Goal: Task Accomplishment & Management: Manage account settings

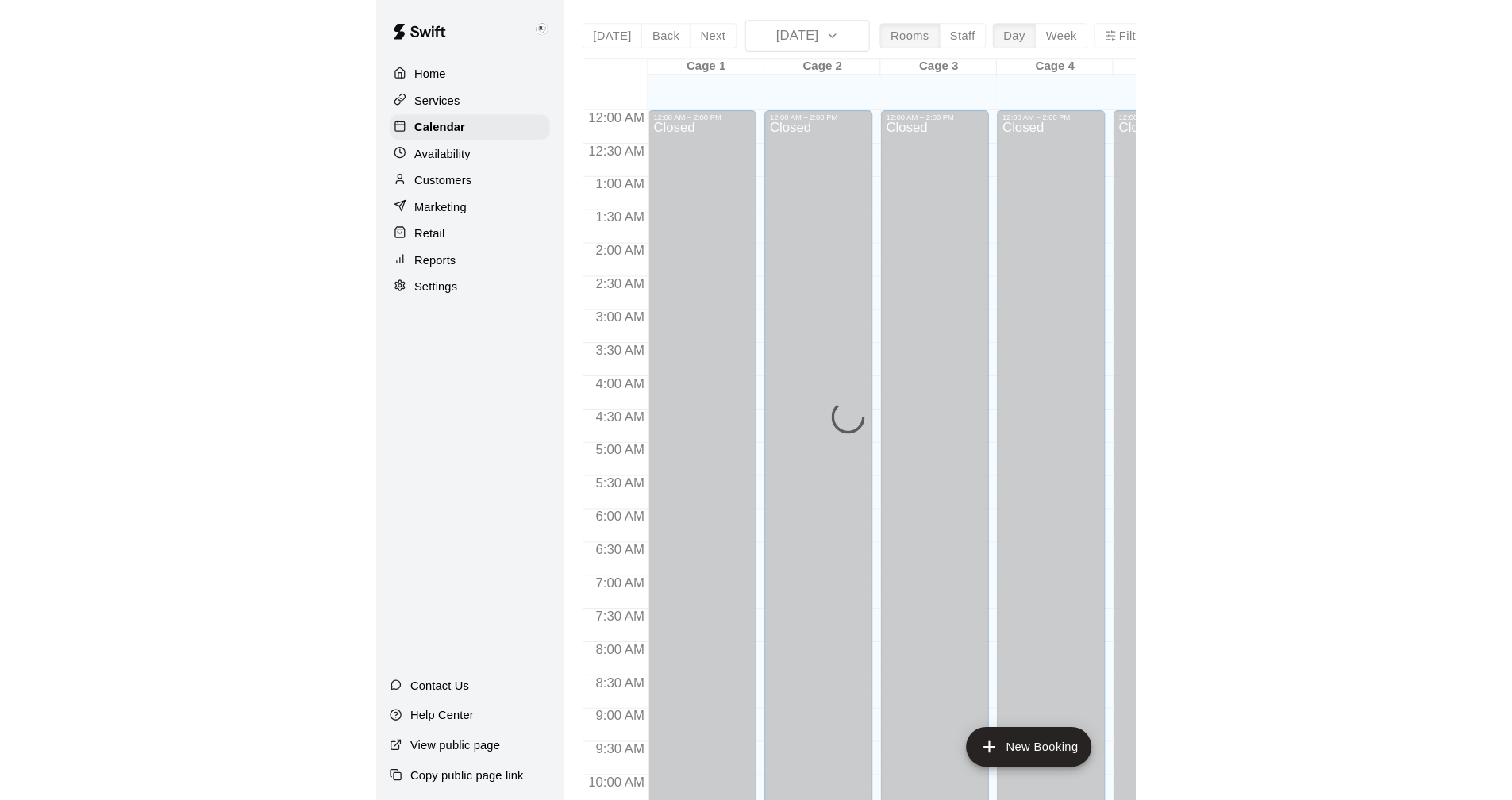
scroll to position [763, 0]
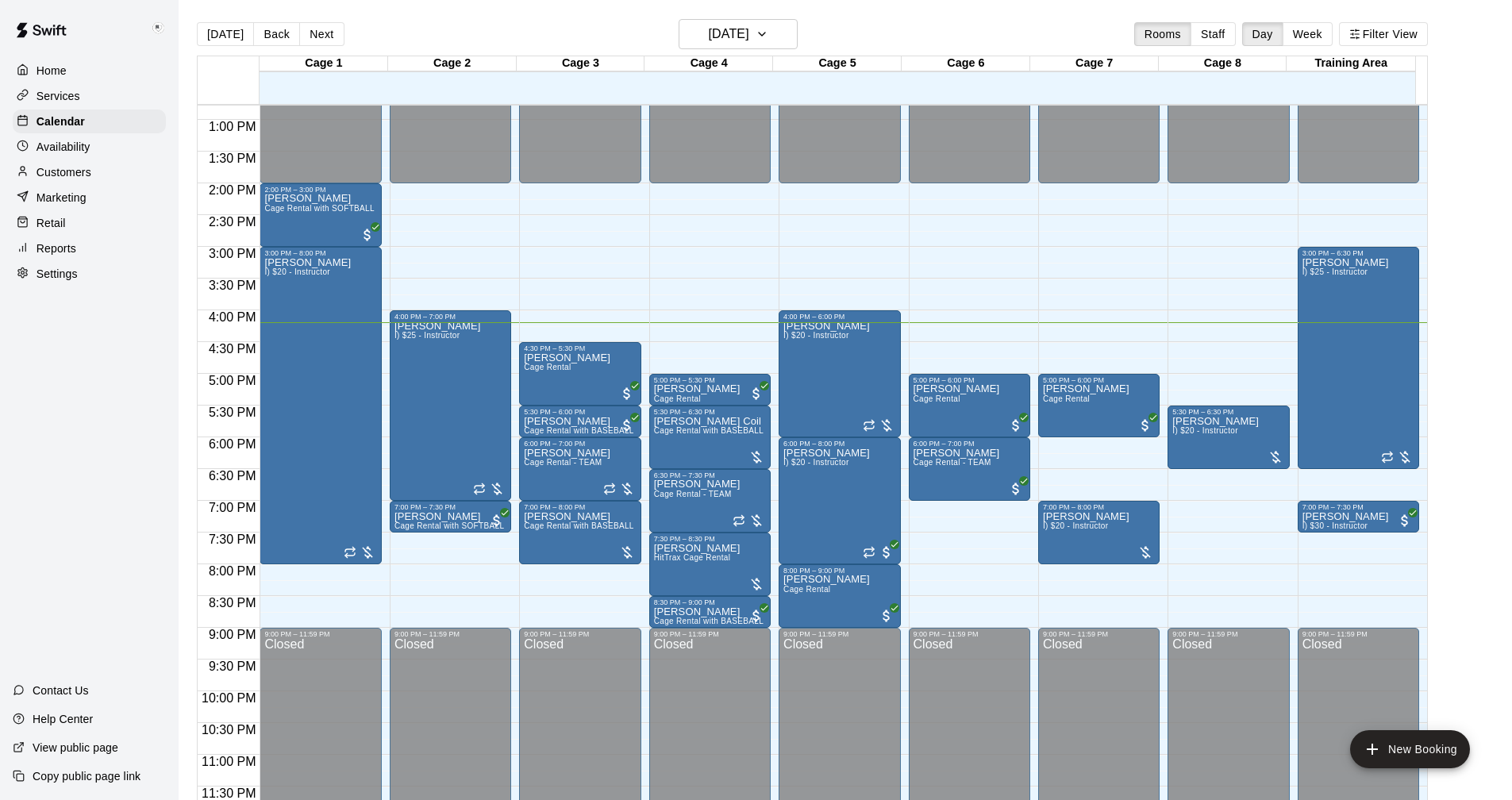
scroll to position [25, 0]
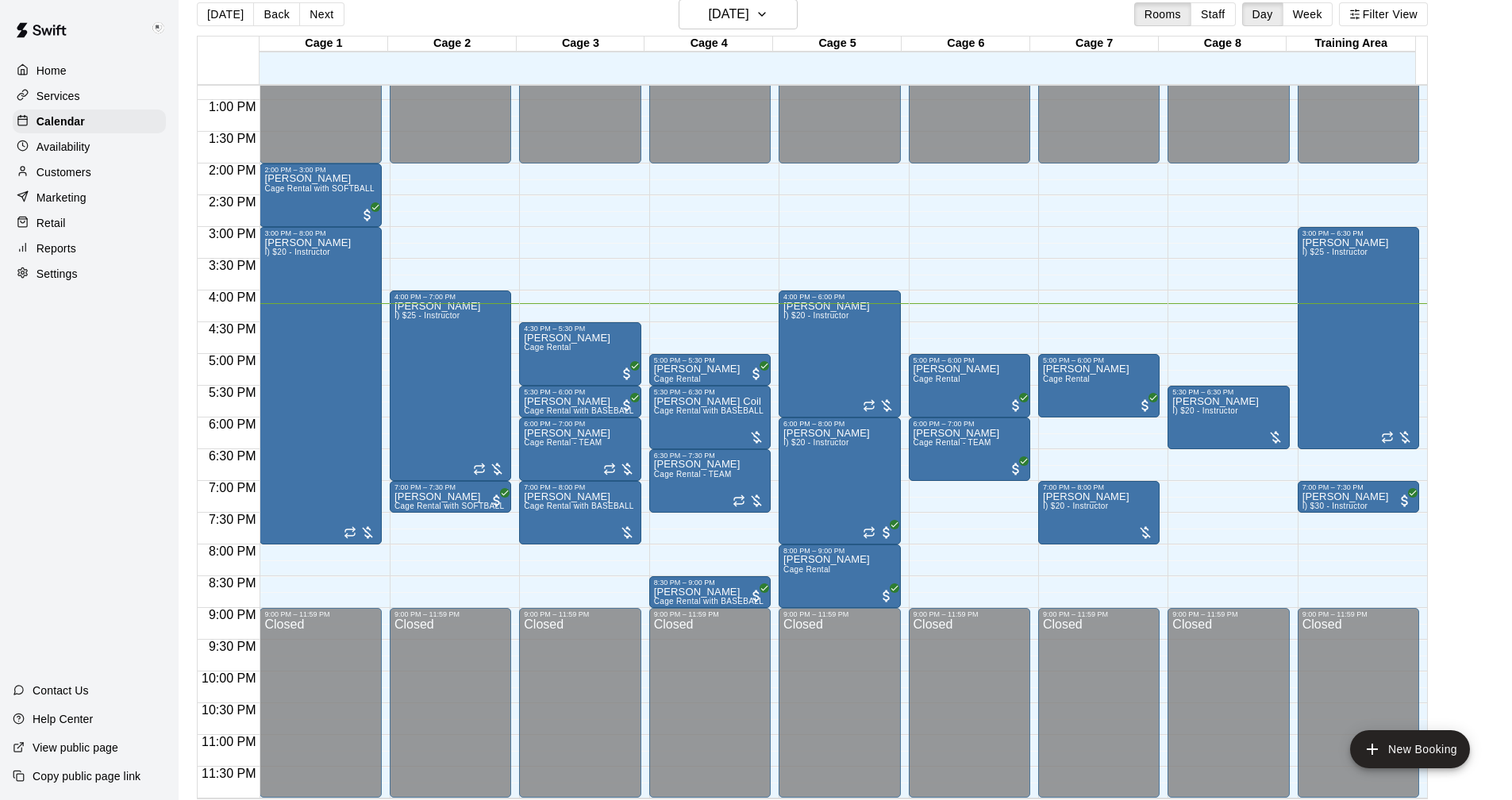
scroll to position [25, 0]
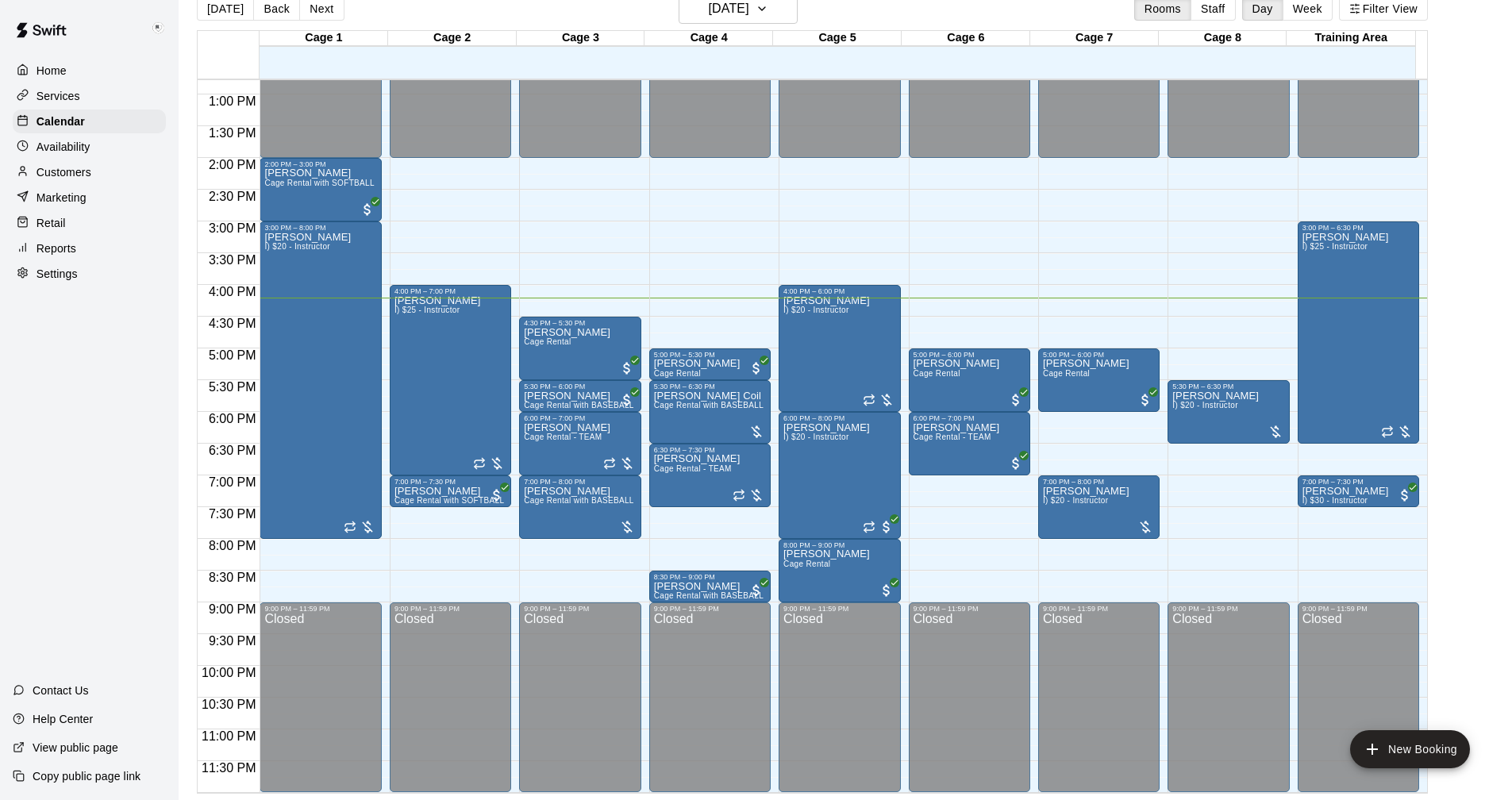
click at [61, 173] on p "Customers" at bounding box center [63, 172] width 55 height 16
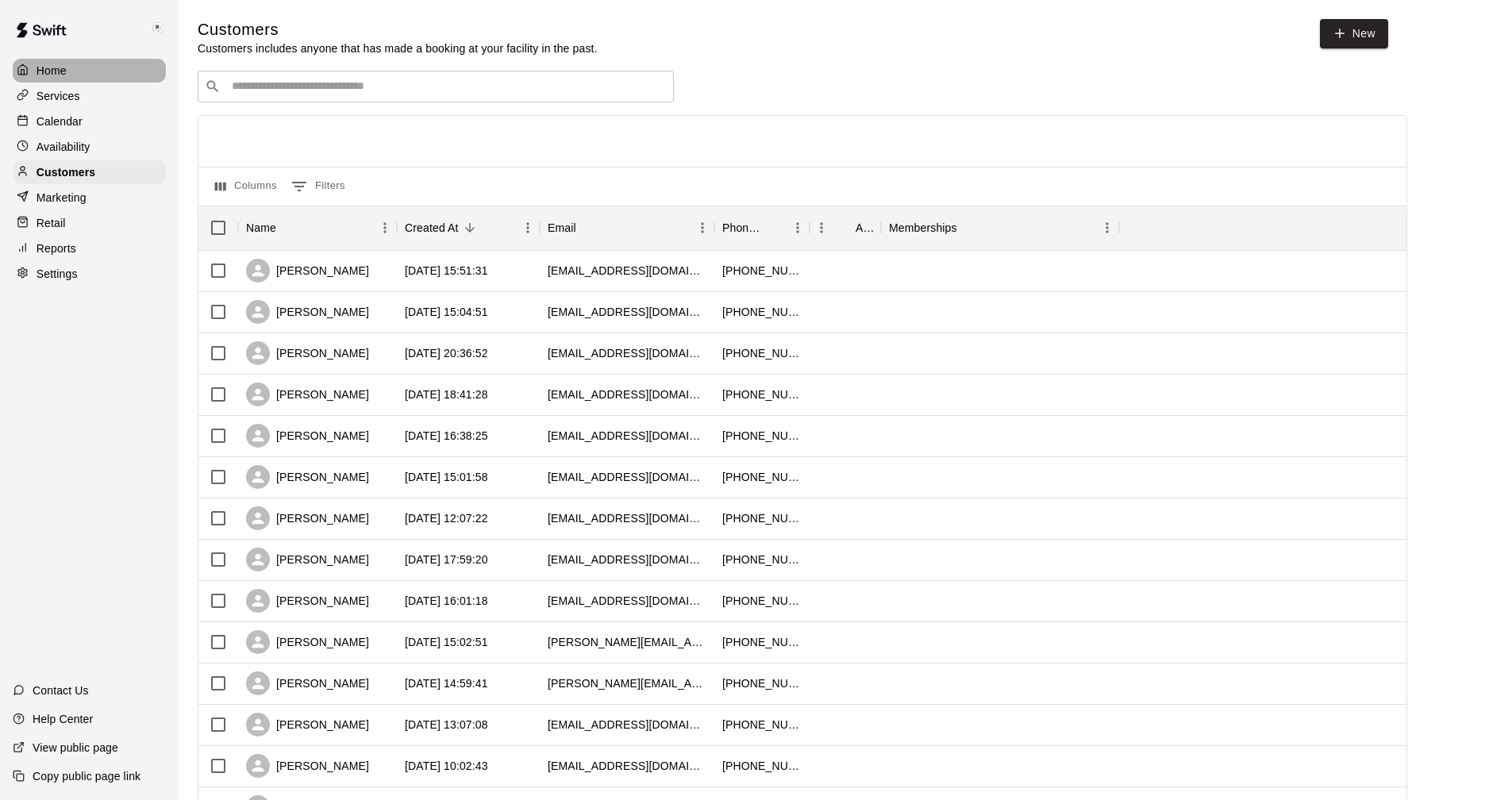
click at [49, 68] on p "Home" at bounding box center [51, 70] width 30 height 16
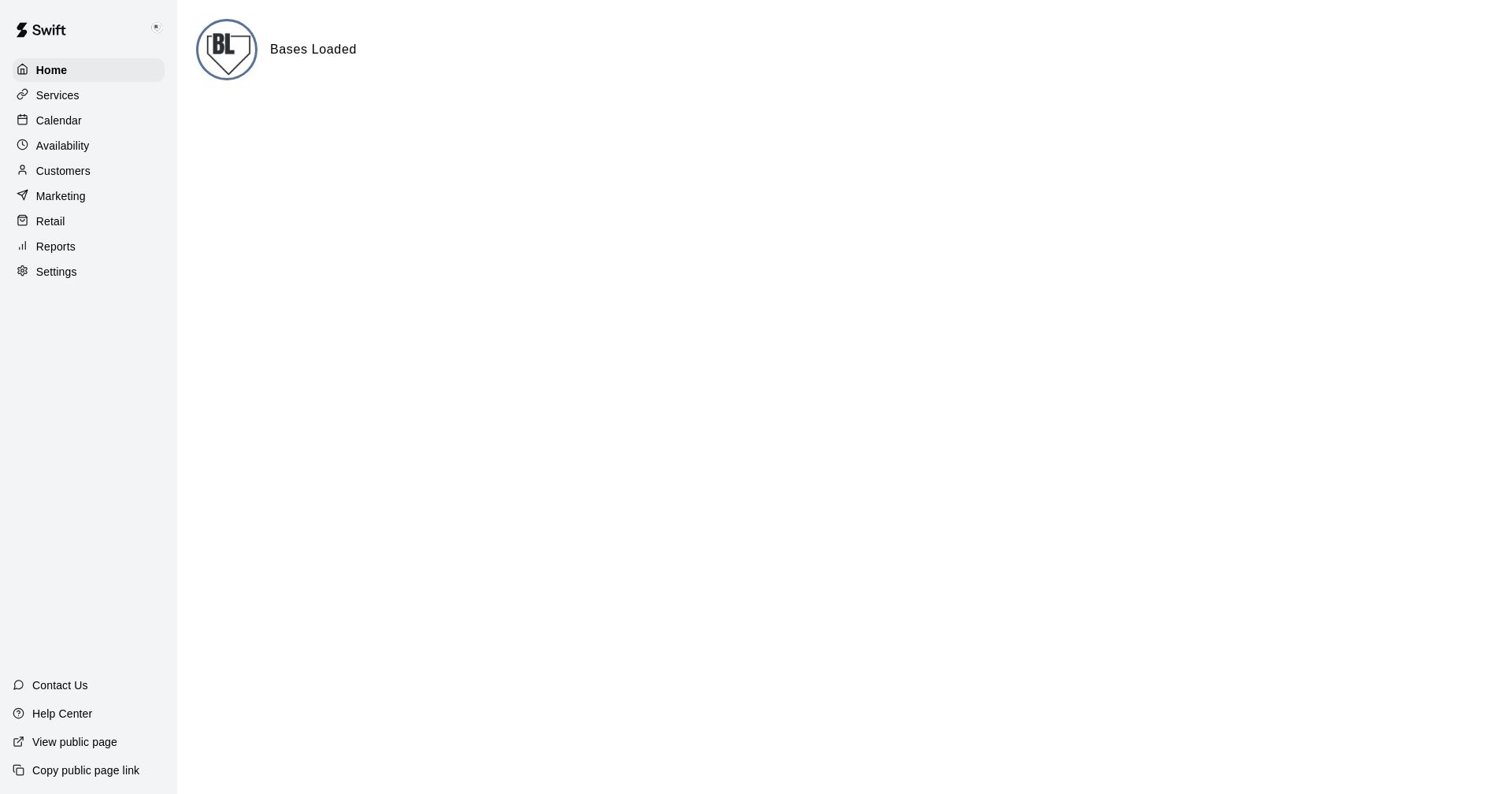
click at [56, 117] on p "Calendar" at bounding box center [58, 121] width 46 height 16
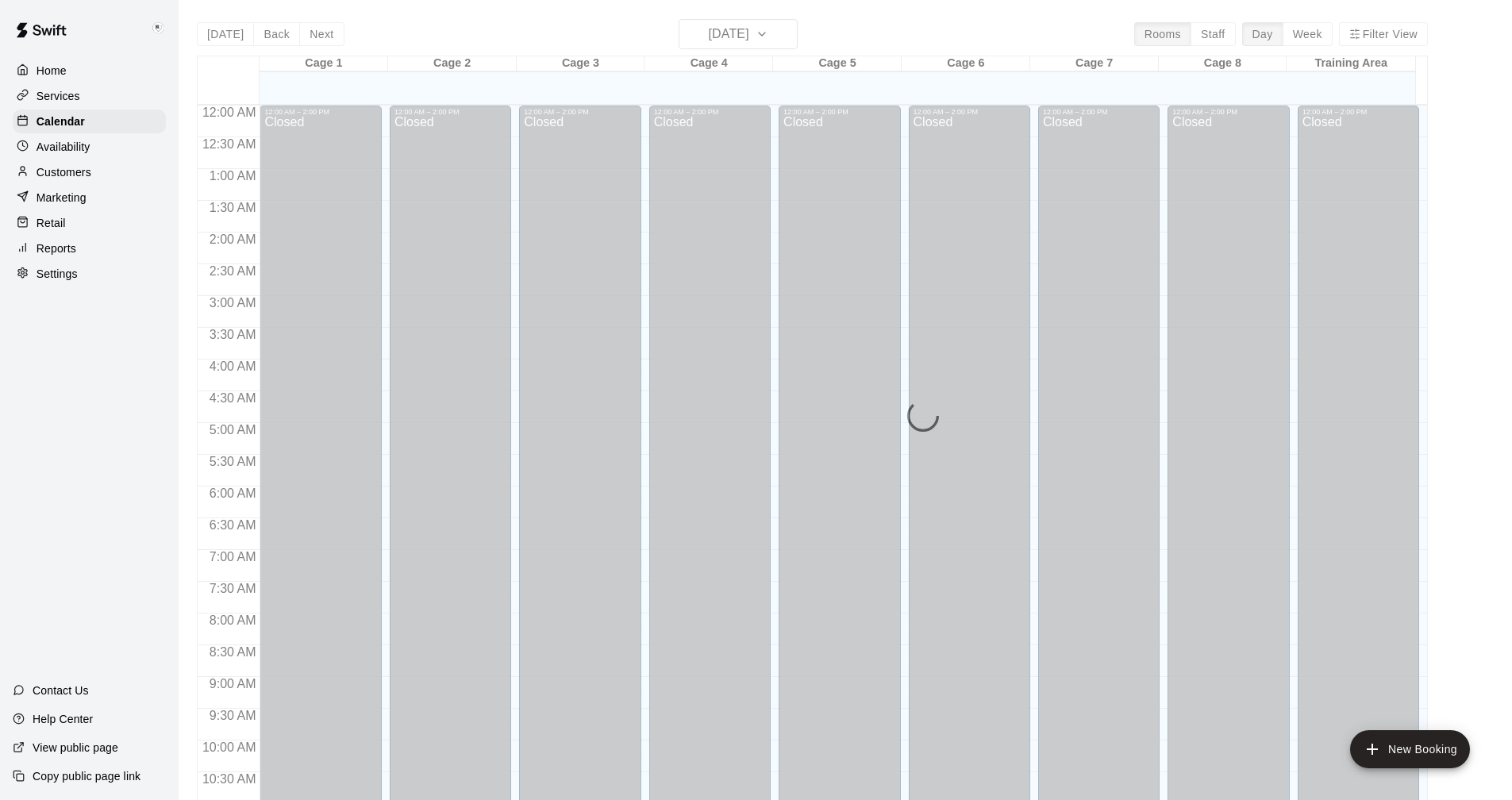
scroll to position [763, 0]
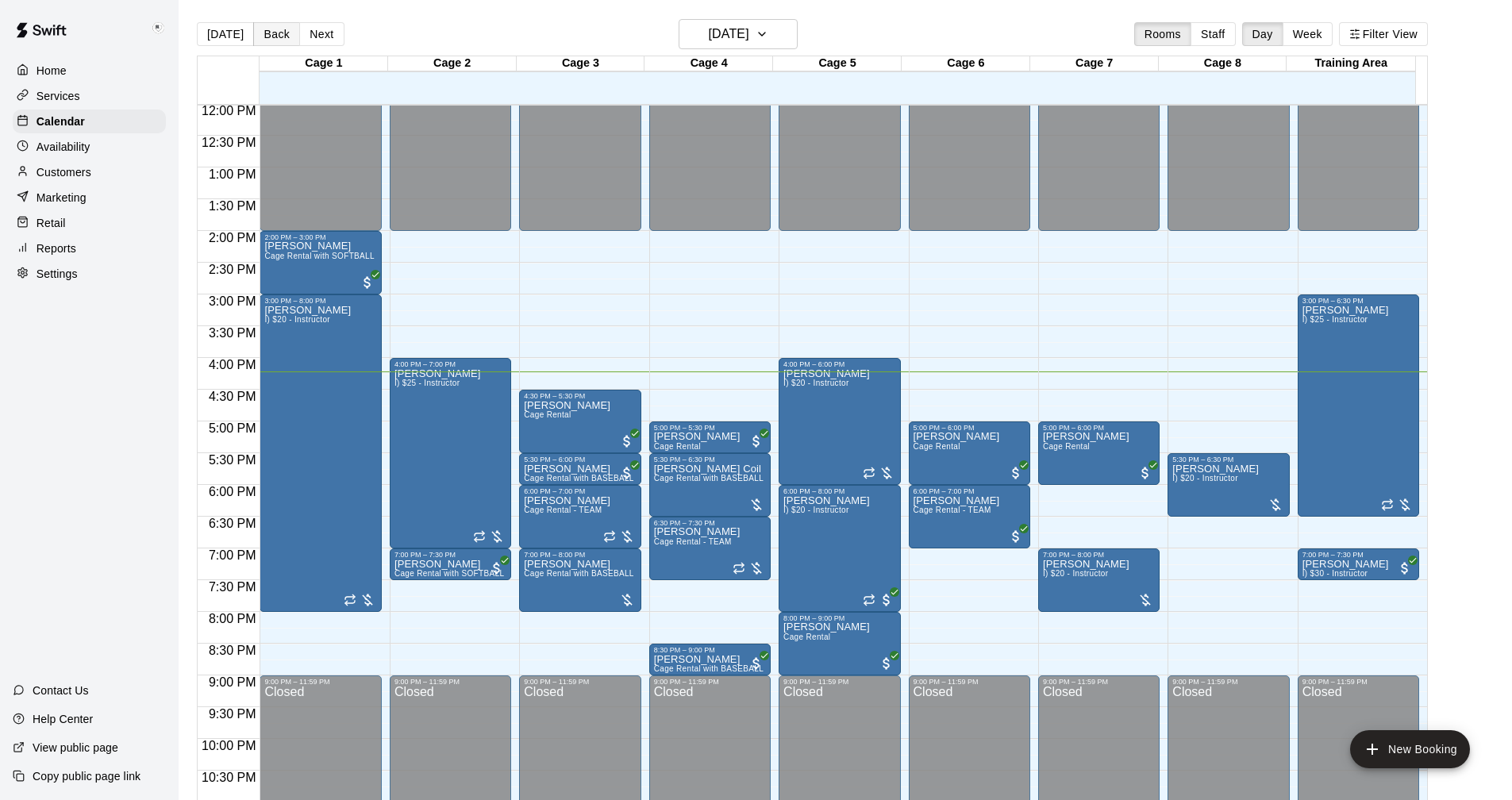
click at [279, 30] on button "Back" at bounding box center [276, 34] width 47 height 23
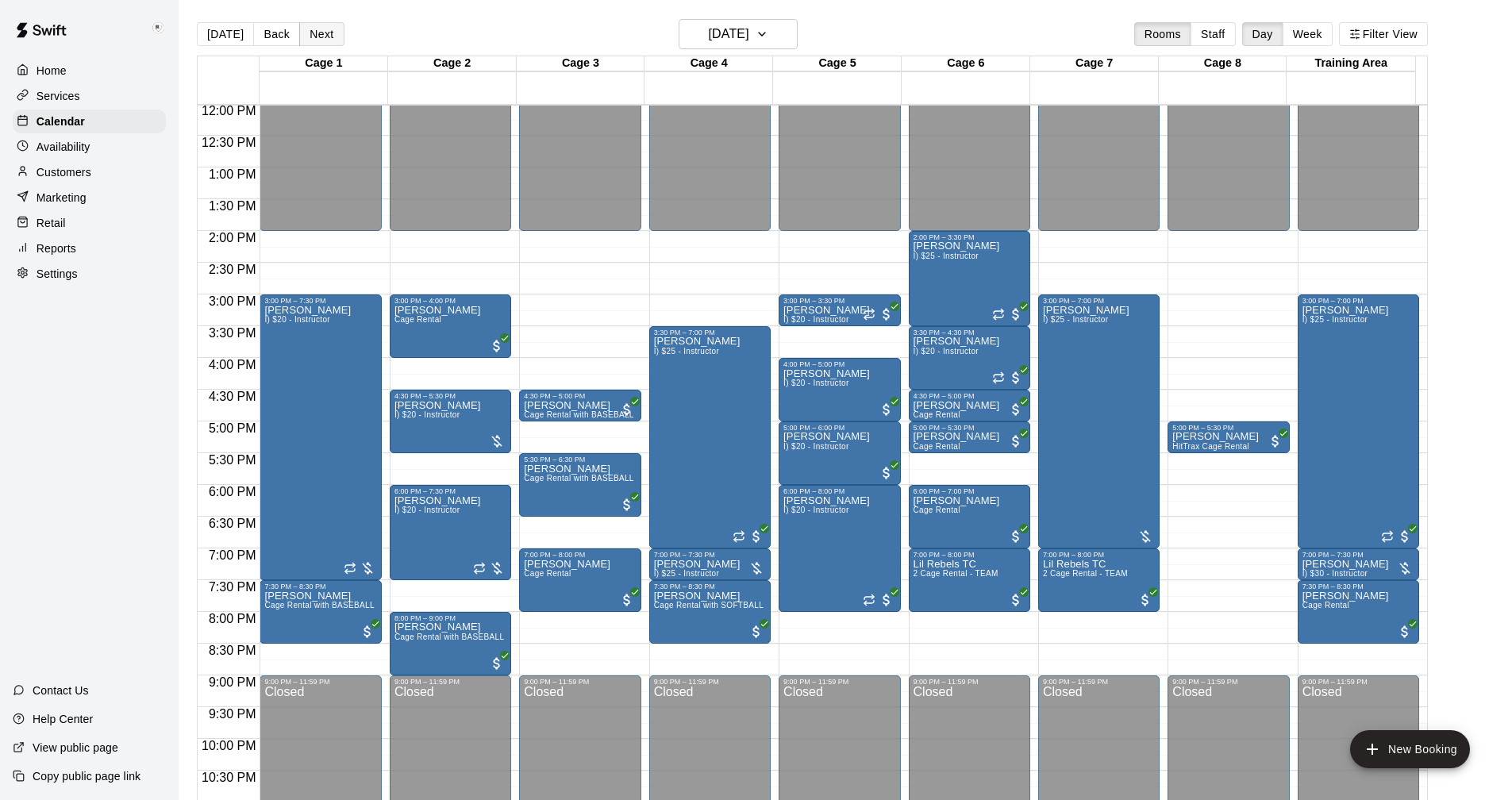
click at [313, 35] on button "Next" at bounding box center [321, 34] width 44 height 23
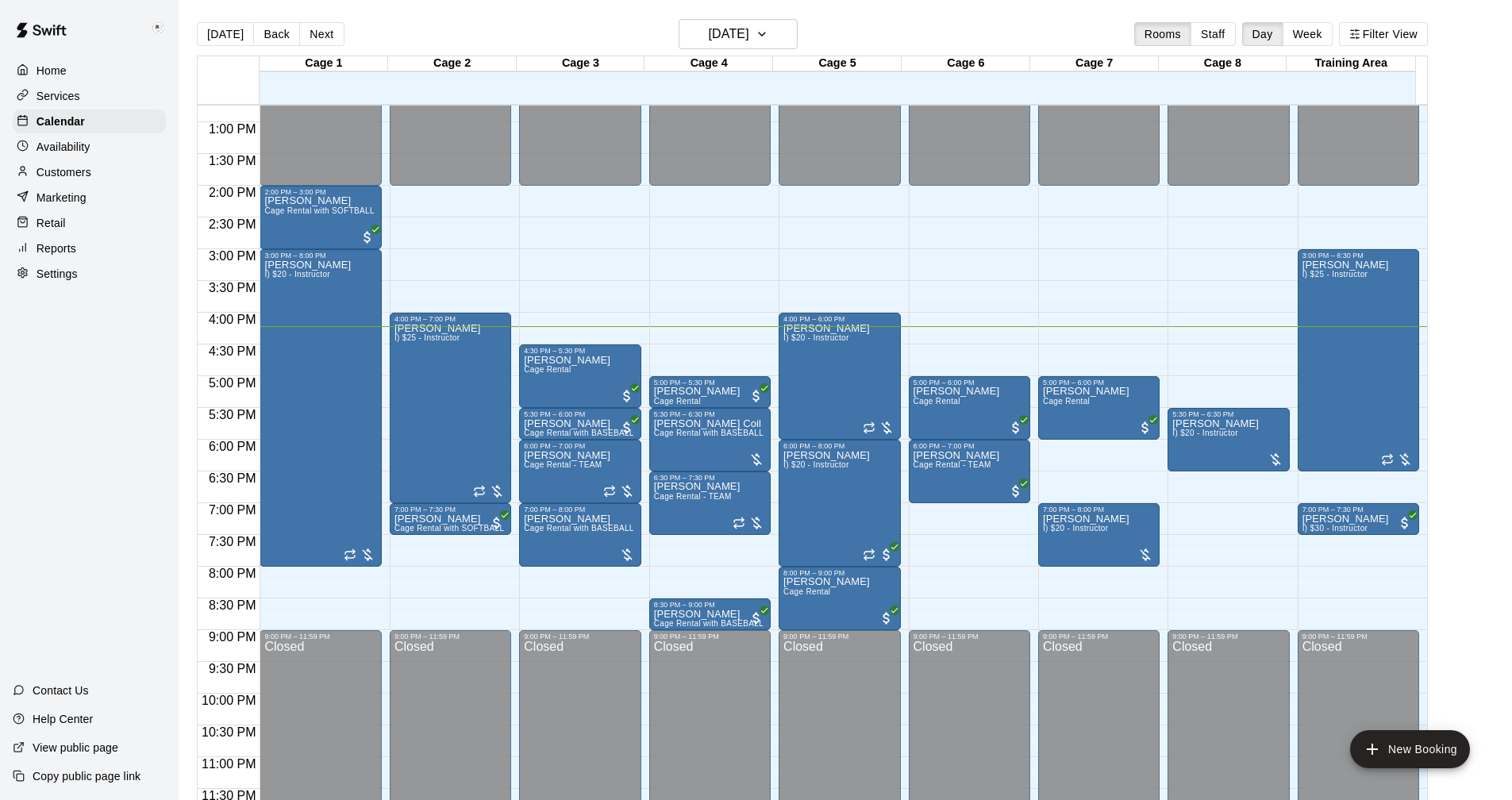
scroll to position [813, 0]
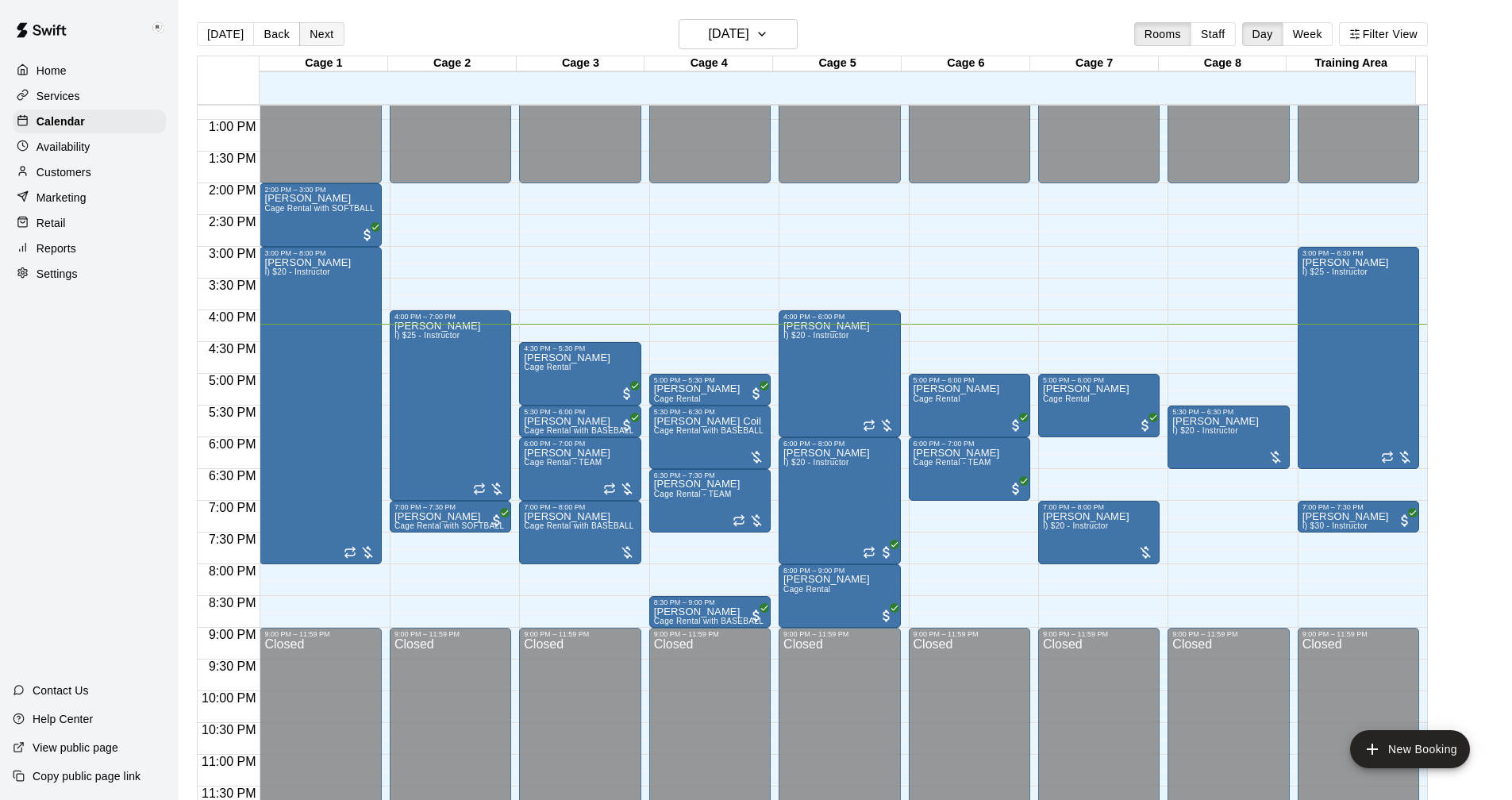
click at [322, 36] on button "Next" at bounding box center [321, 34] width 44 height 23
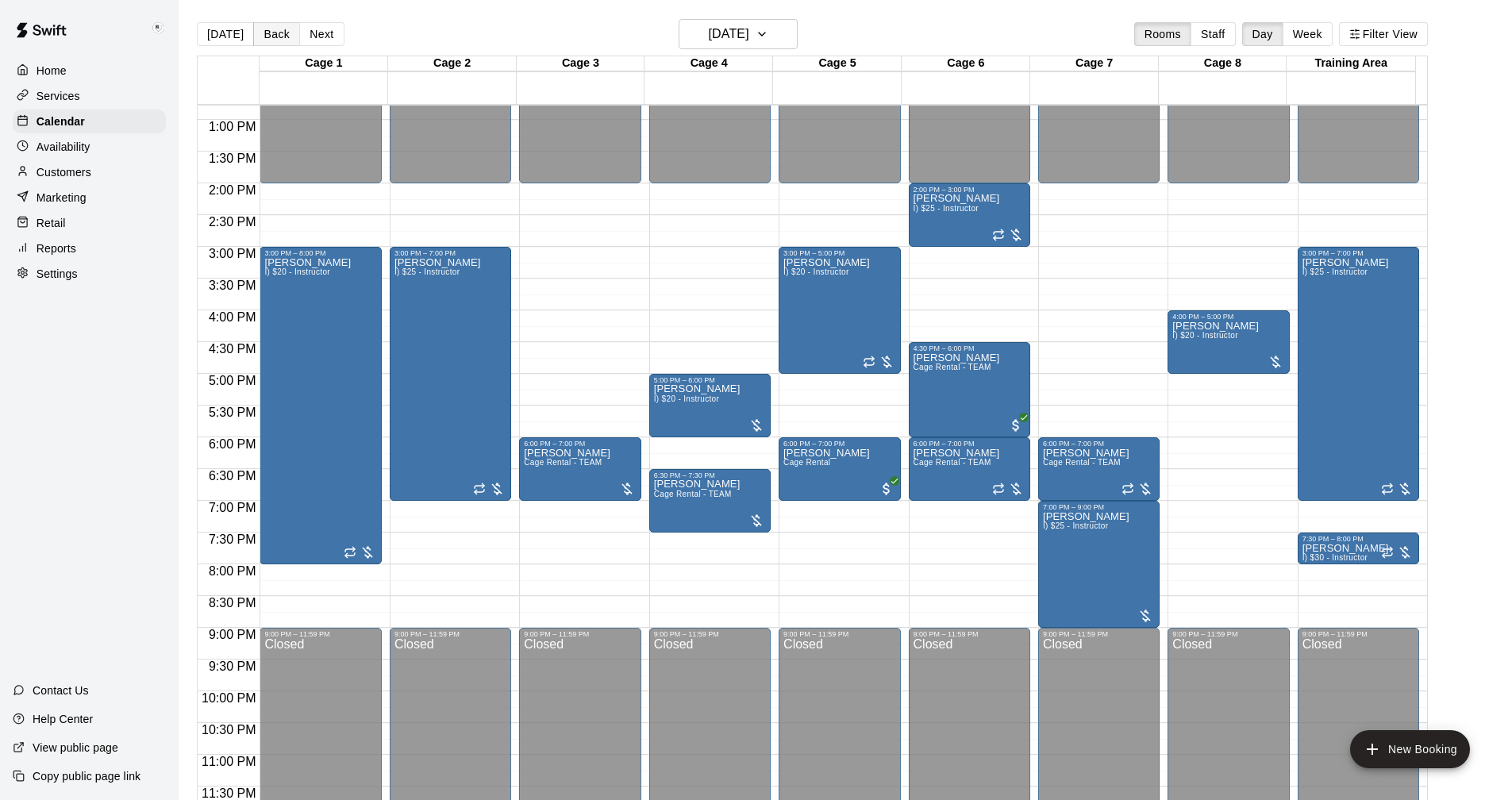
click at [270, 33] on button "Back" at bounding box center [276, 34] width 47 height 23
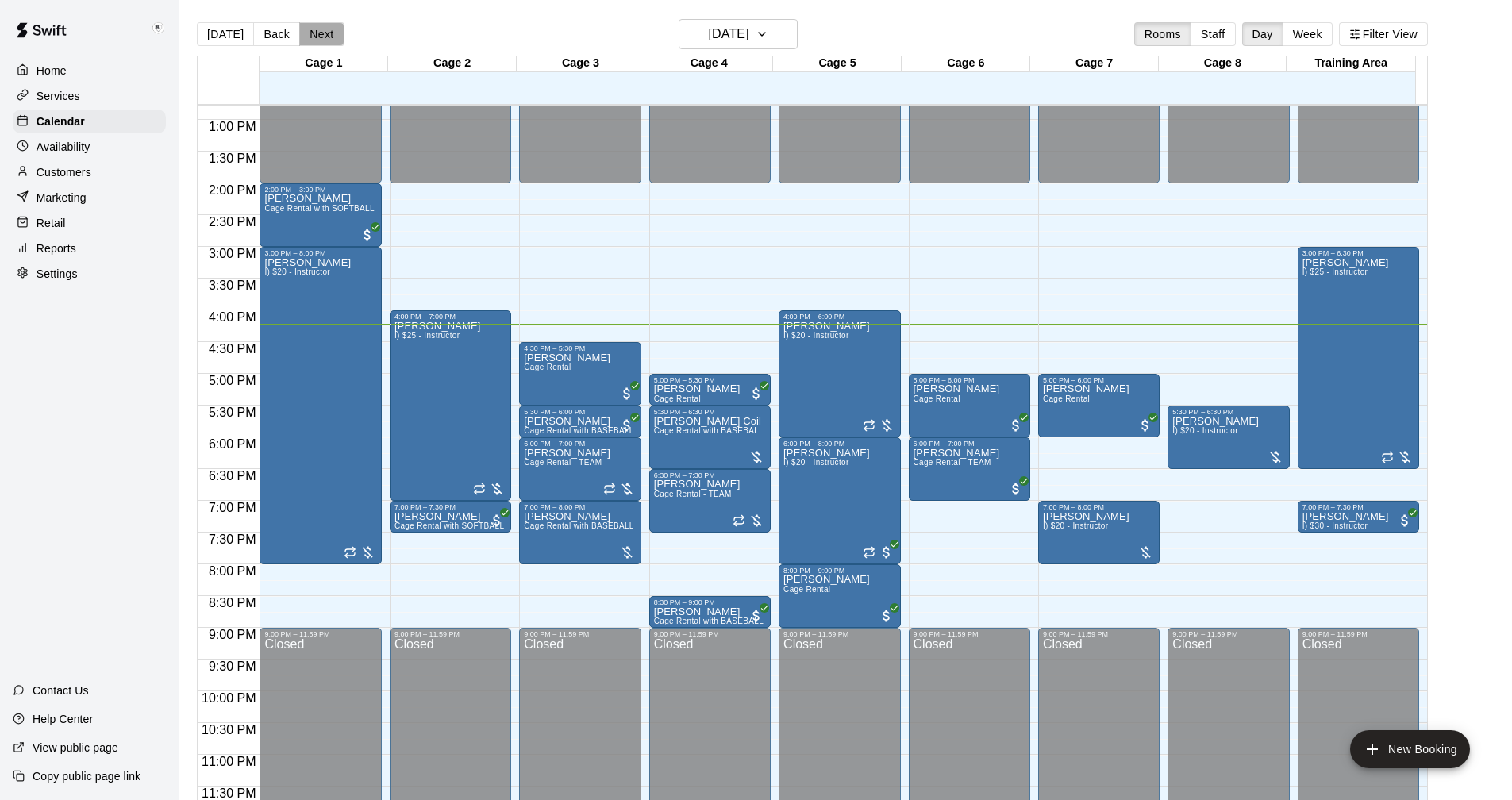
click at [322, 33] on button "Next" at bounding box center [321, 34] width 44 height 23
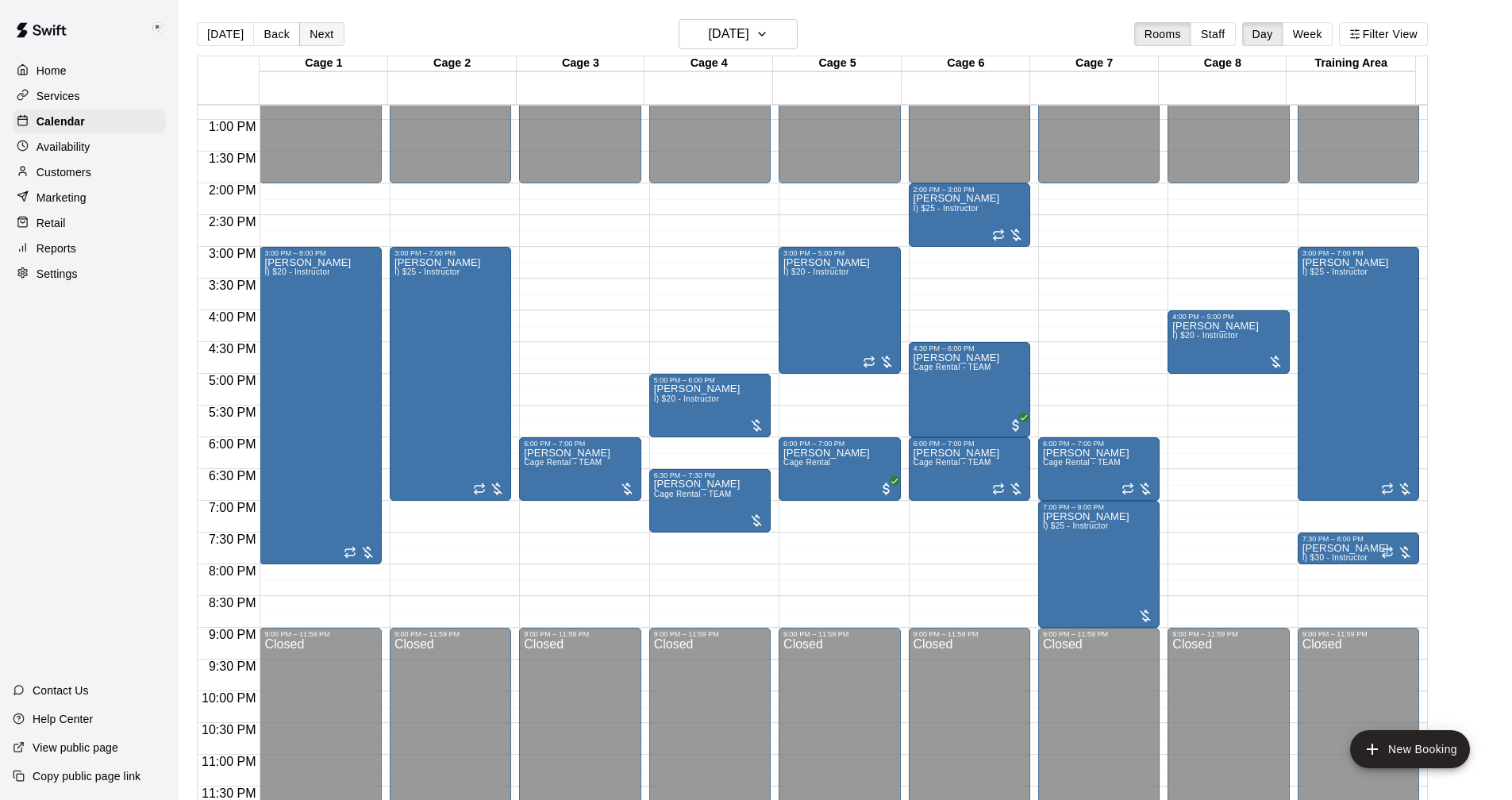
click at [311, 38] on button "Next" at bounding box center [321, 34] width 44 height 23
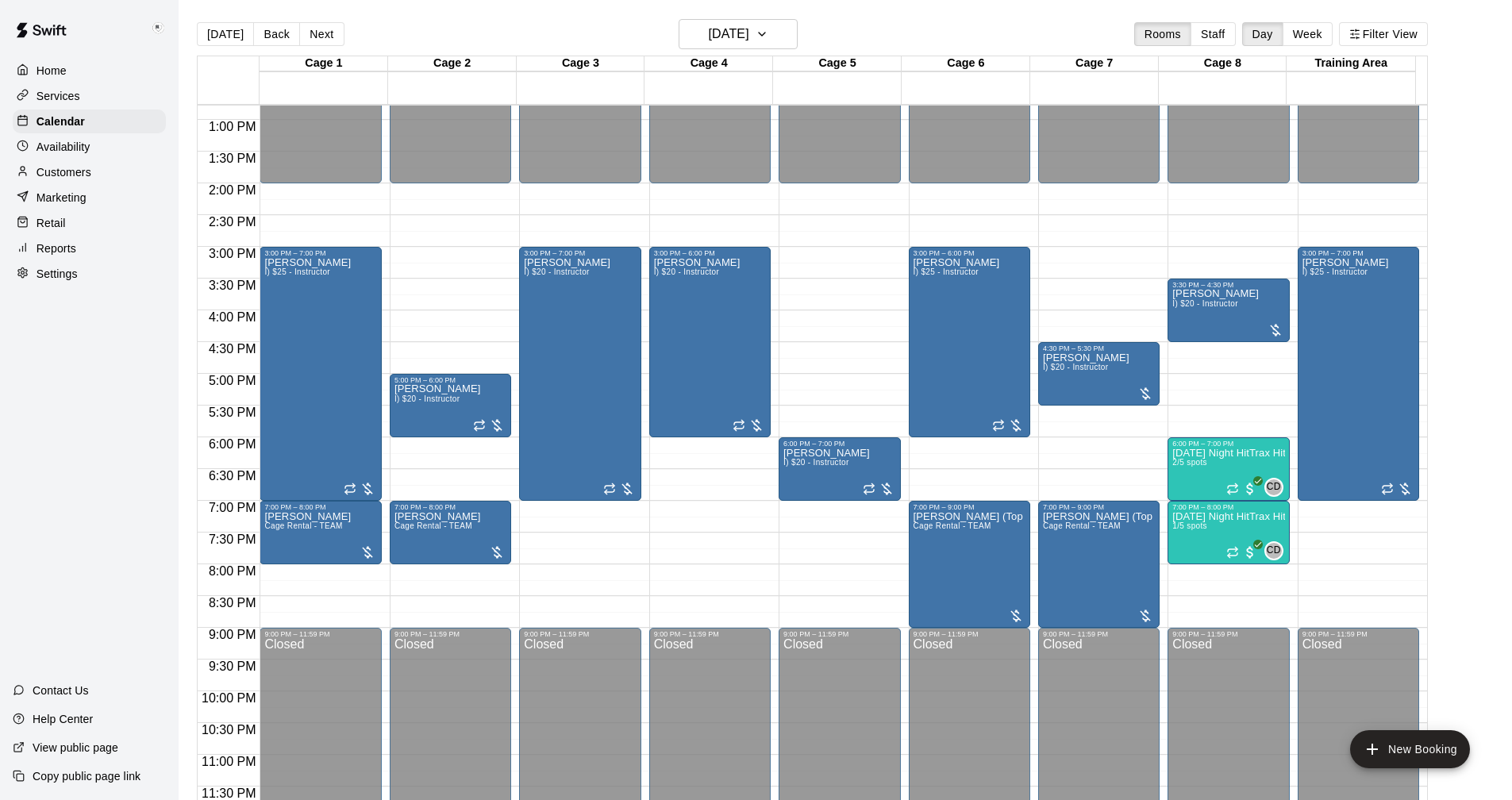
click at [62, 198] on p "Marketing" at bounding box center [61, 198] width 50 height 16
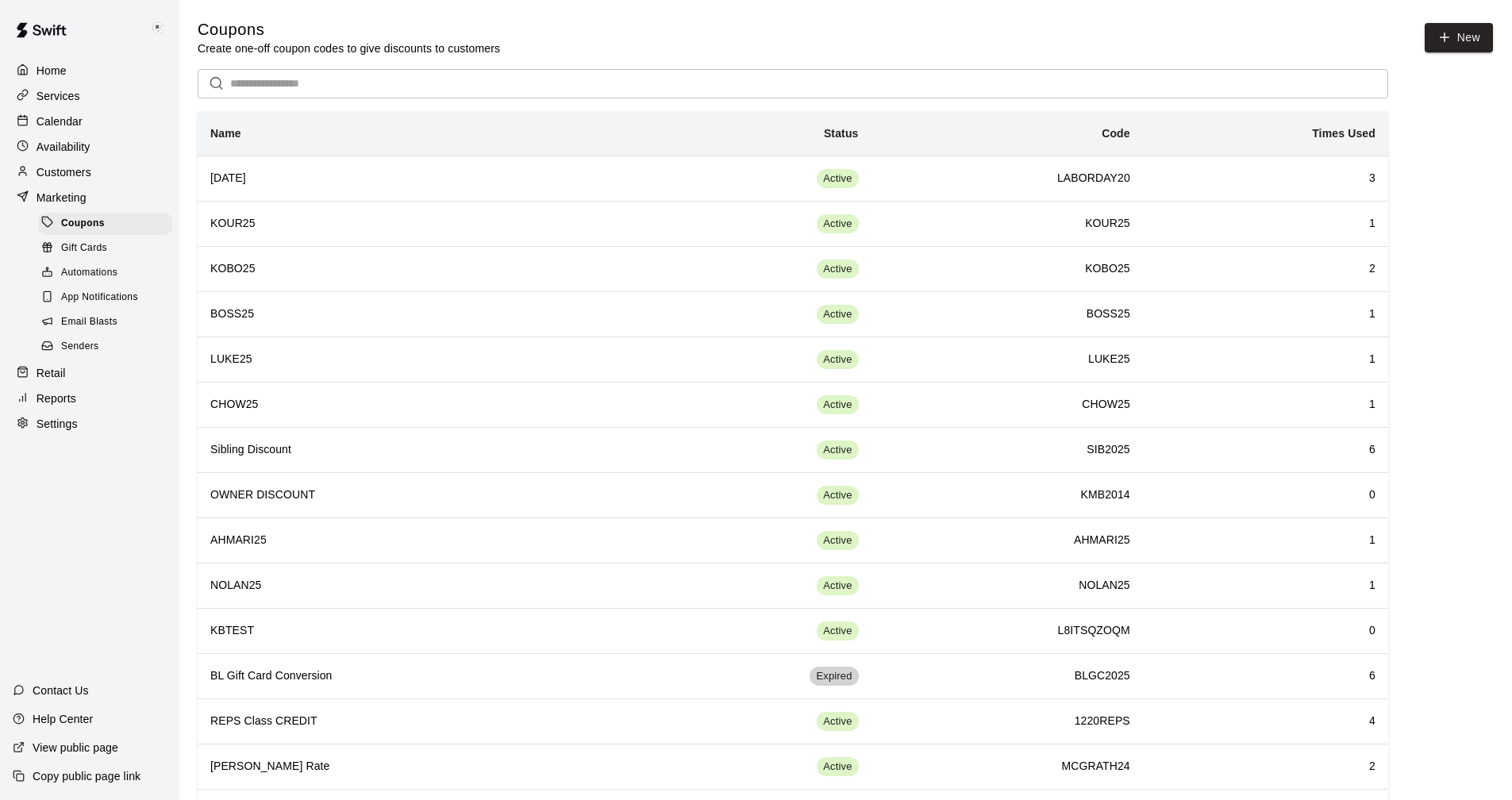
click at [58, 118] on p "Calendar" at bounding box center [59, 122] width 46 height 16
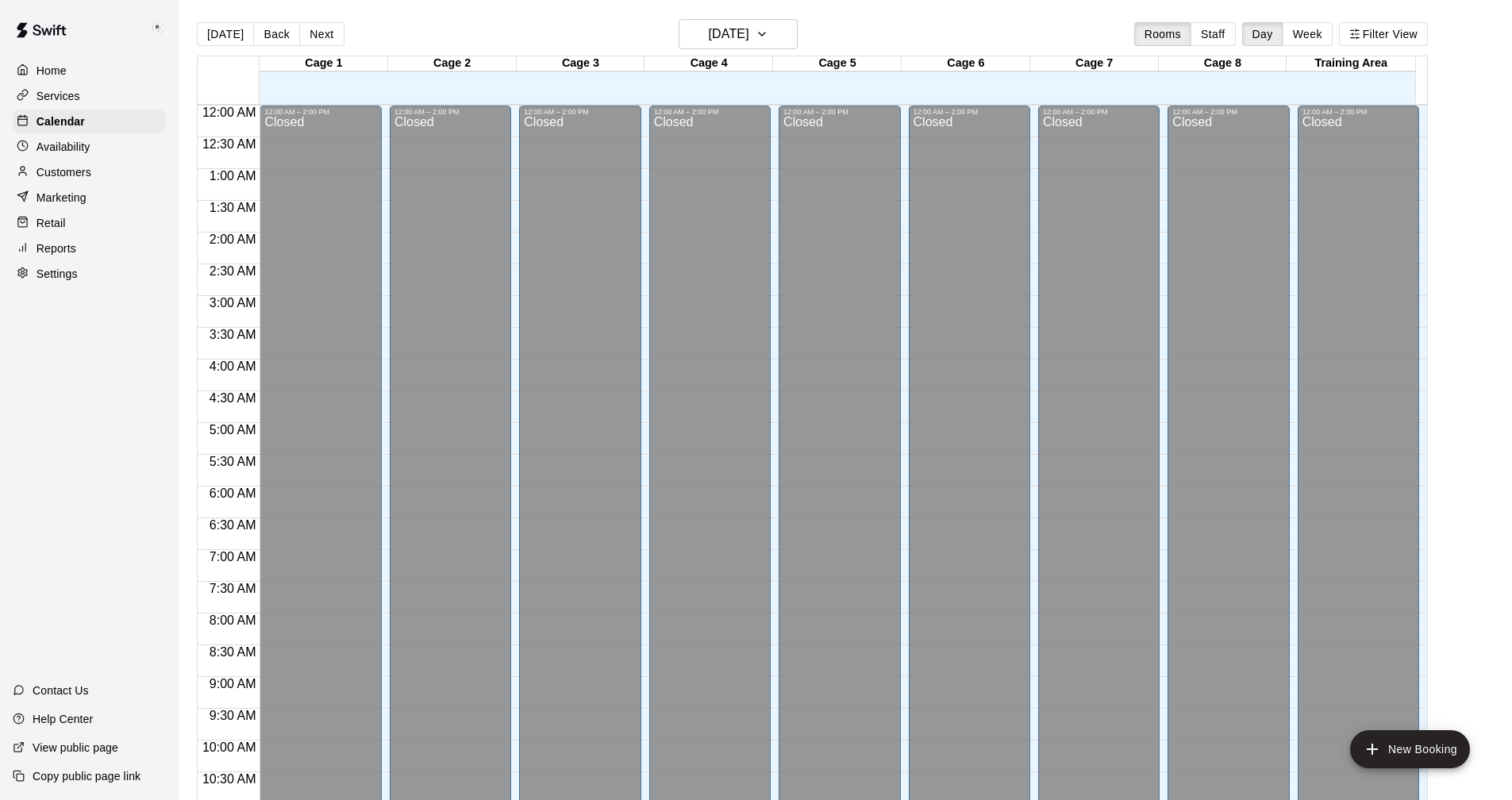
scroll to position [763, 0]
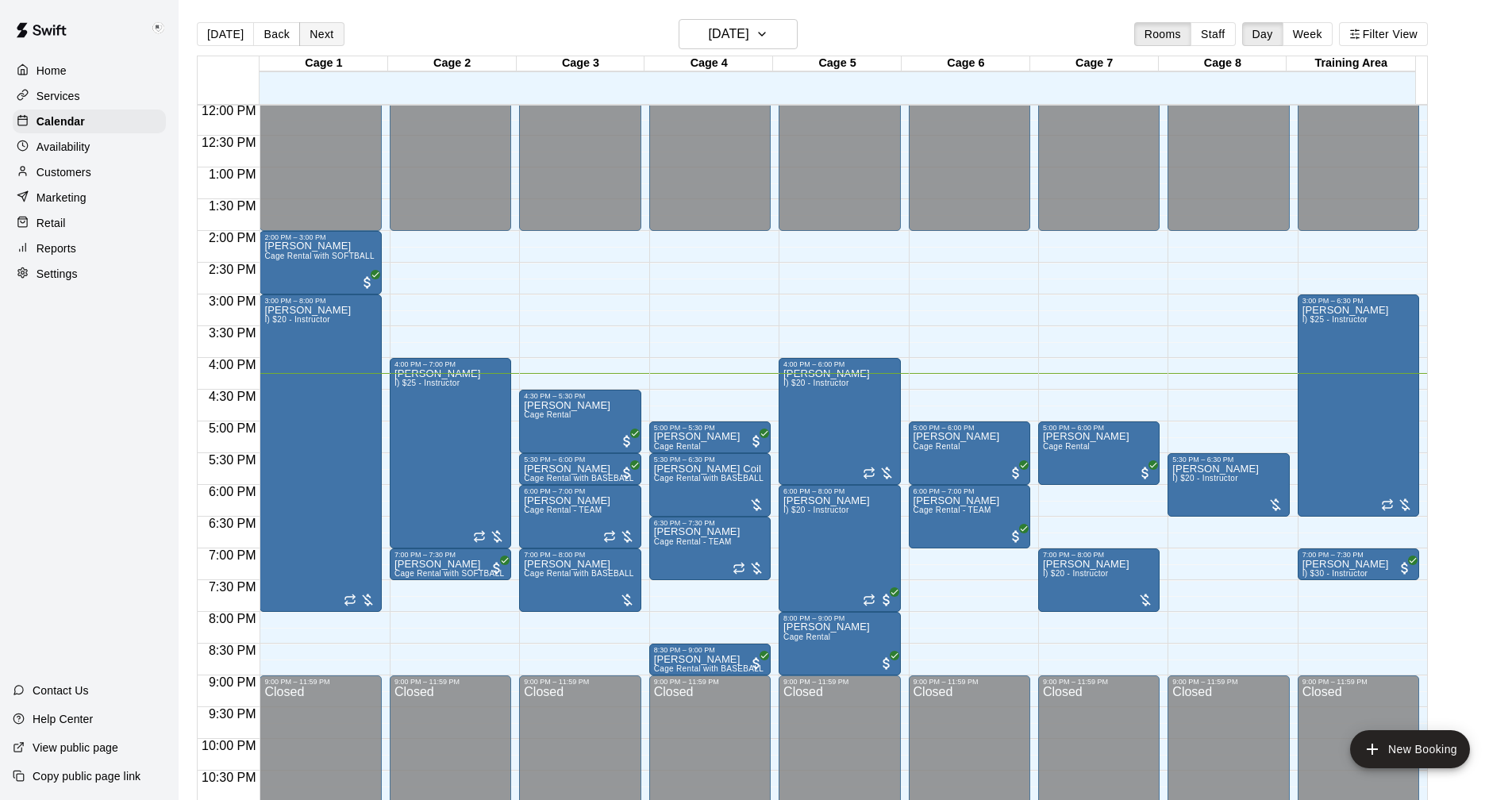
click at [318, 29] on button "Next" at bounding box center [321, 34] width 44 height 23
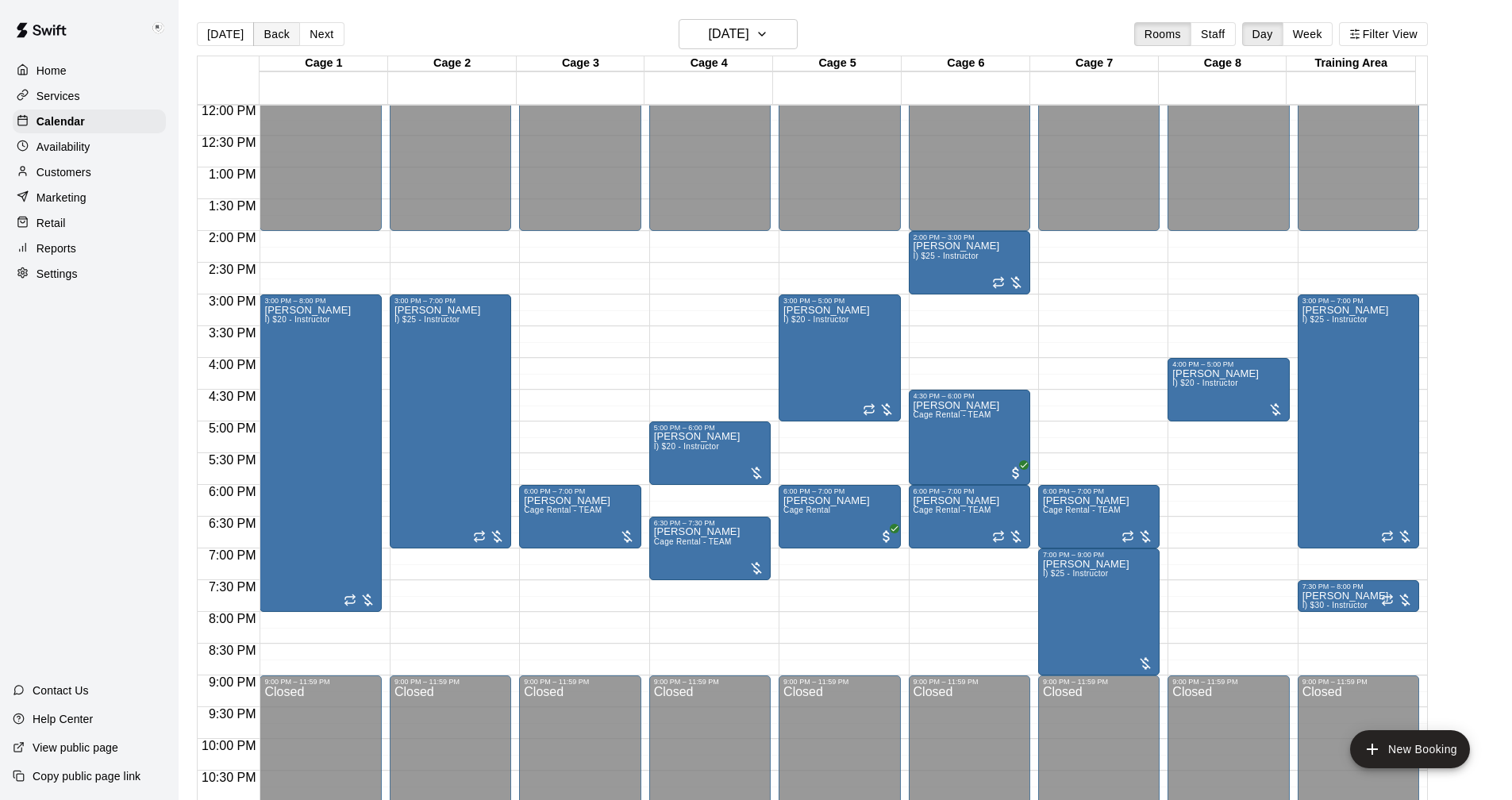
click at [265, 36] on button "Back" at bounding box center [276, 34] width 47 height 23
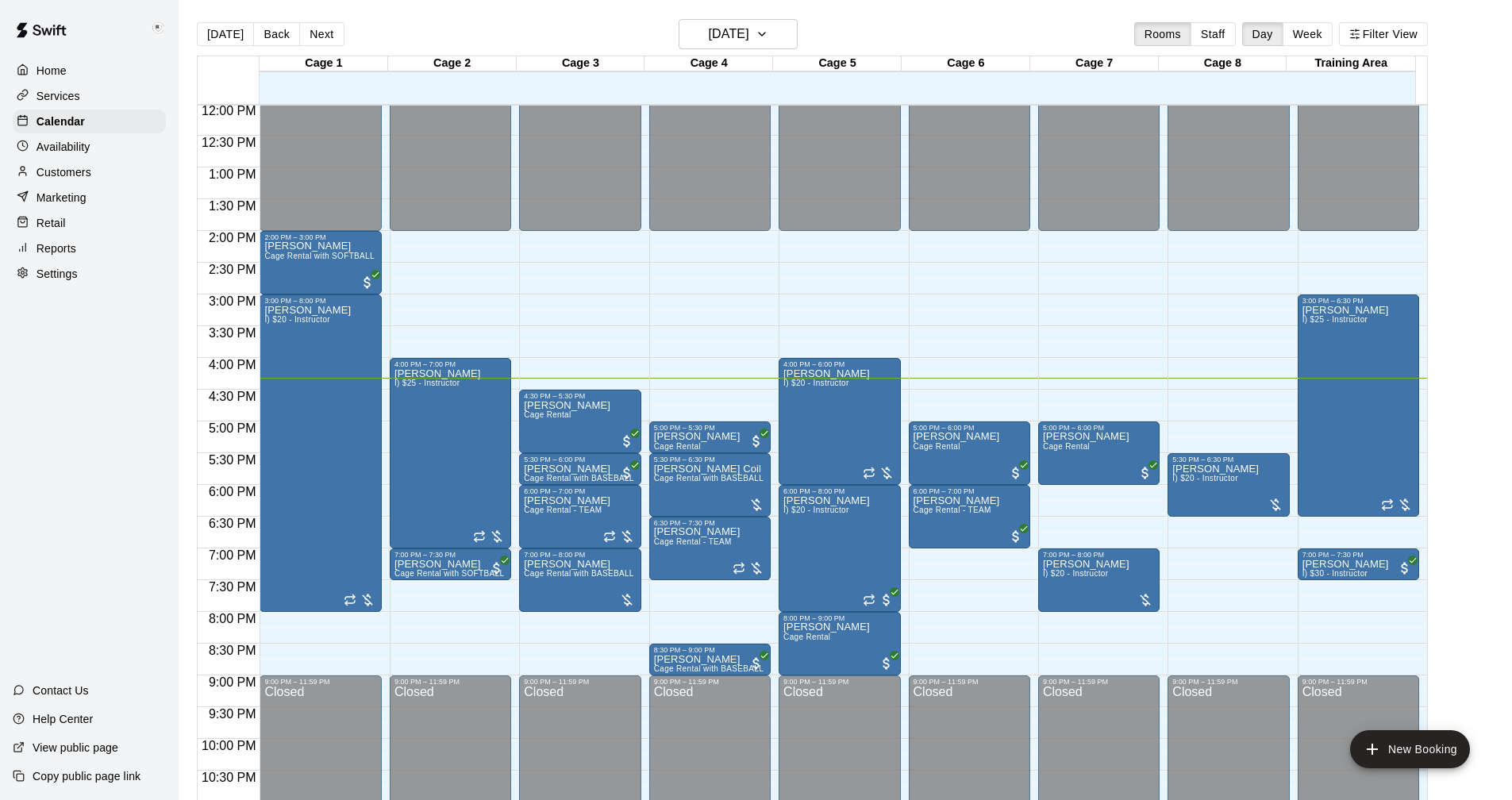
click at [66, 282] on p "Settings" at bounding box center [57, 274] width 42 height 16
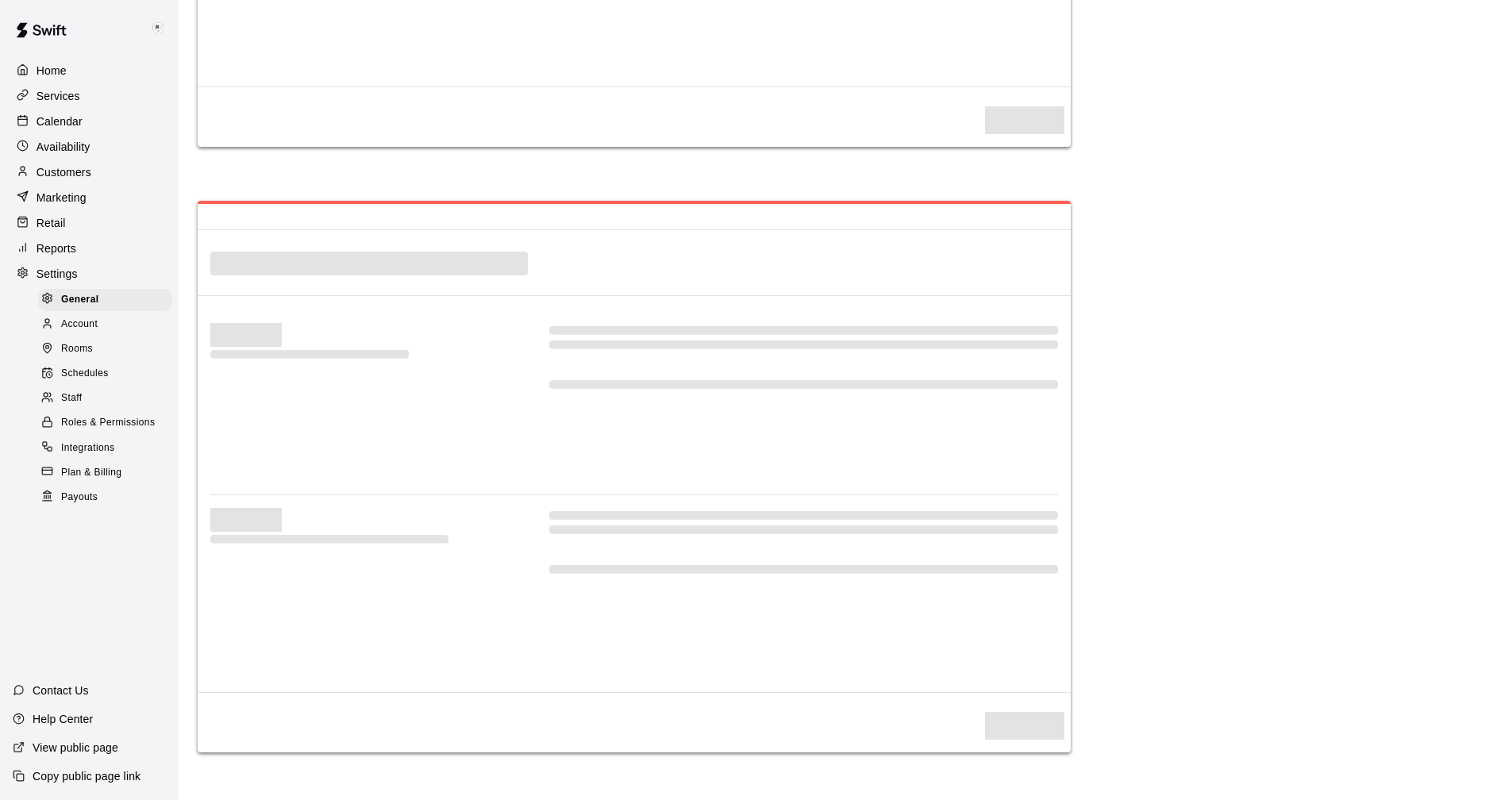
select select "**"
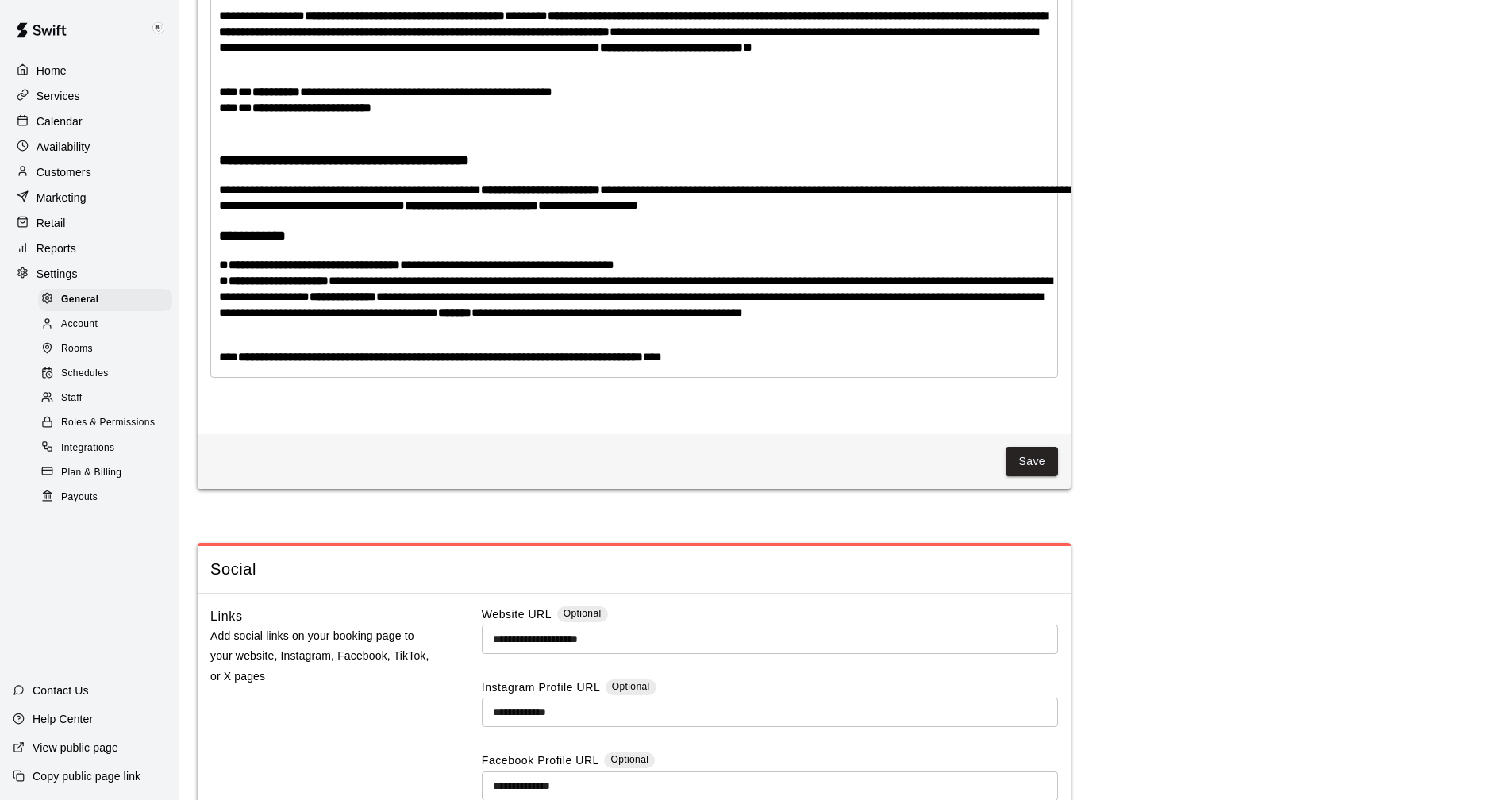
scroll to position [3549, 0]
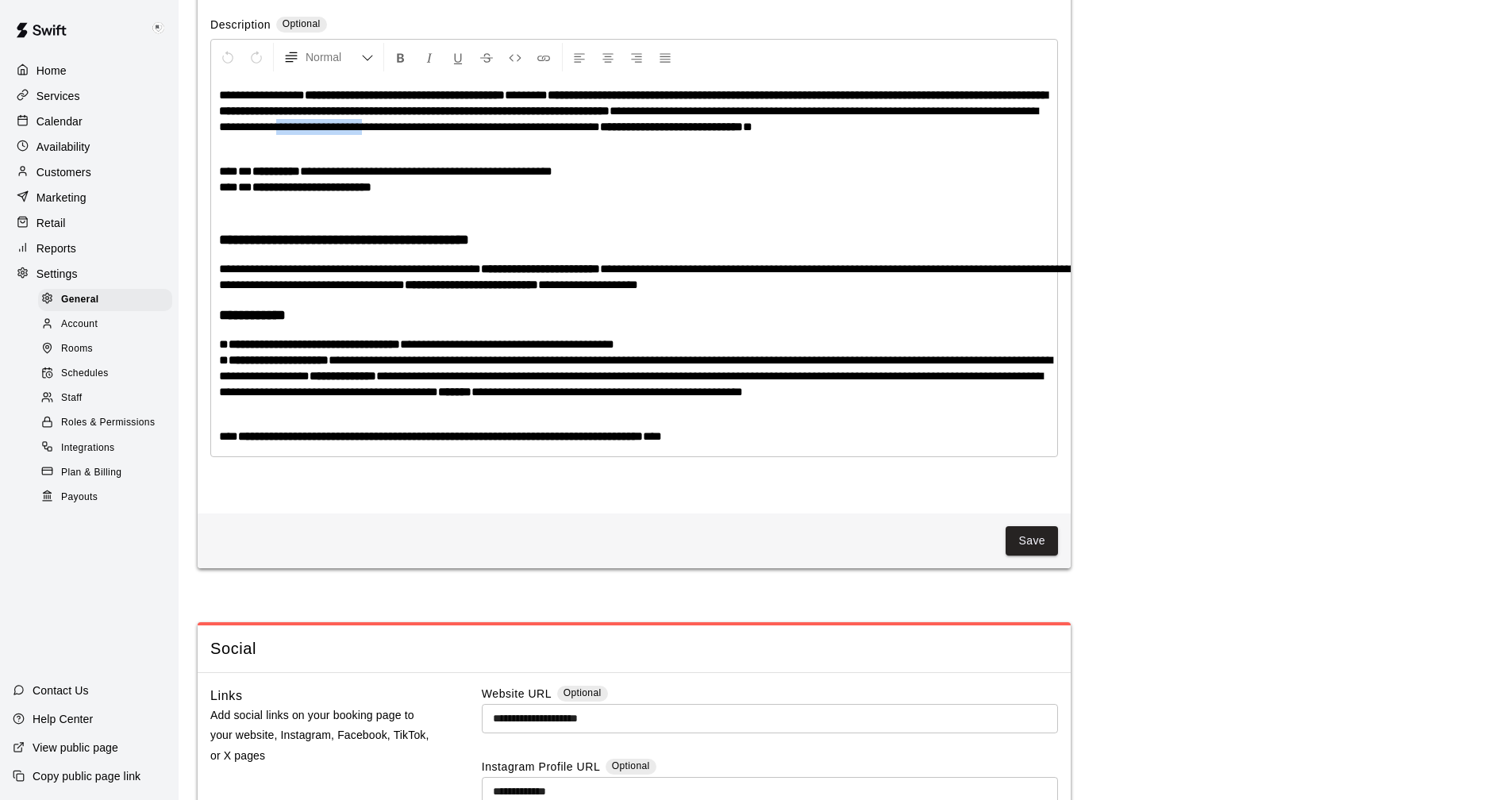
drag, startPoint x: 491, startPoint y: 167, endPoint x: 578, endPoint y: 171, distance: 87.1
click at [578, 133] on span "**********" at bounding box center [628, 118] width 819 height 28
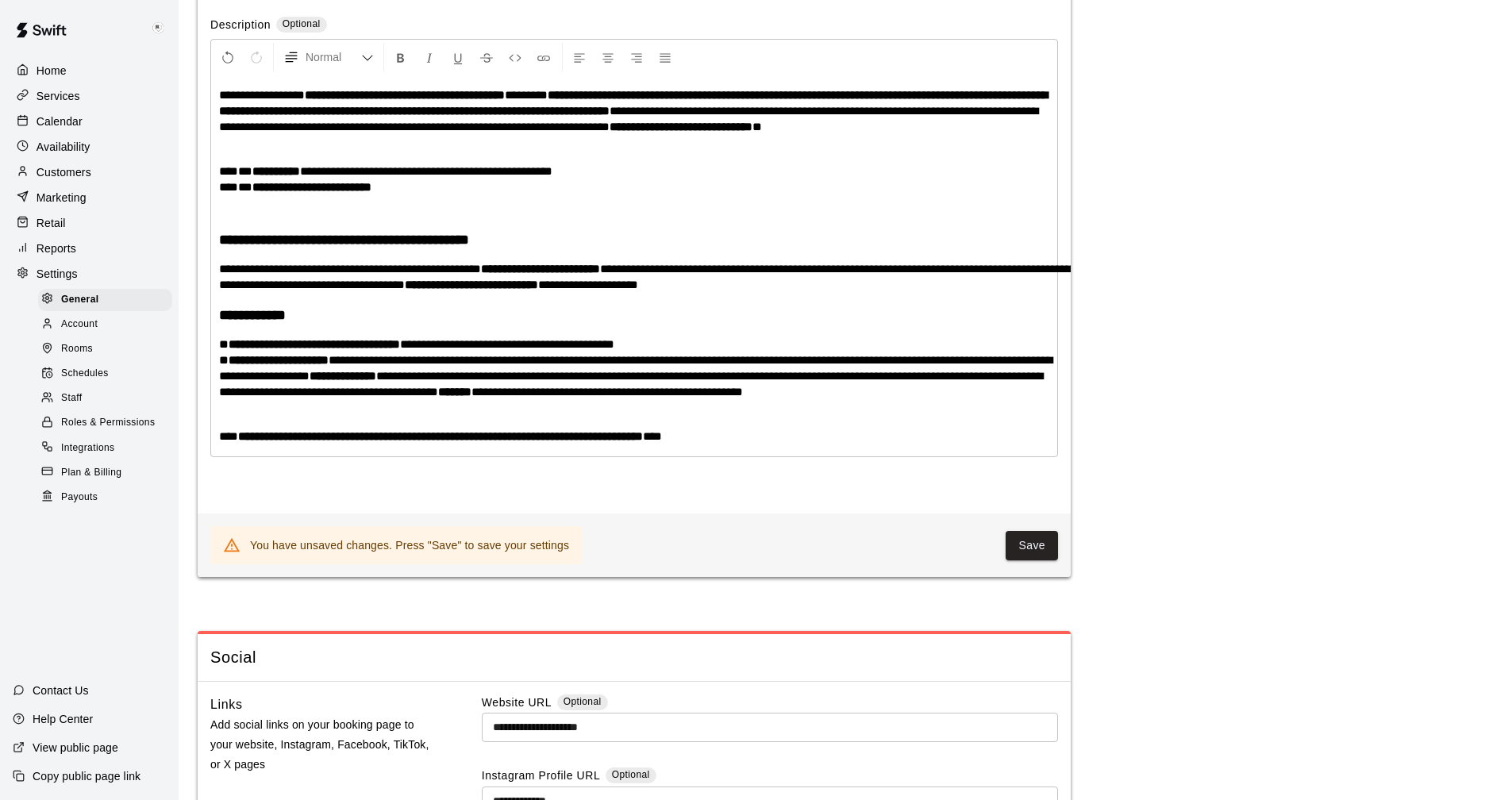
click at [1024, 560] on button "Save" at bounding box center [1031, 545] width 52 height 30
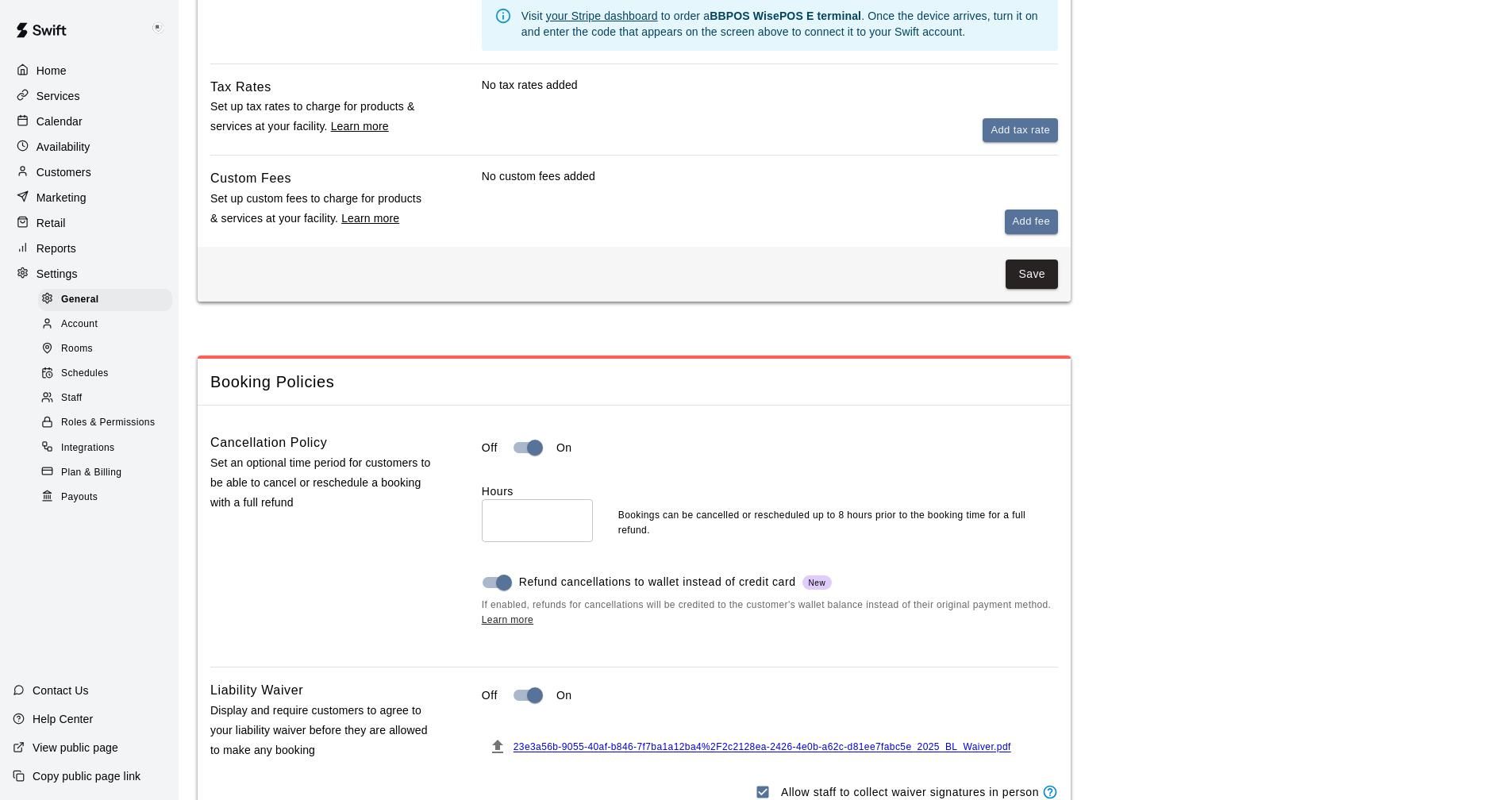
scroll to position [759, 0]
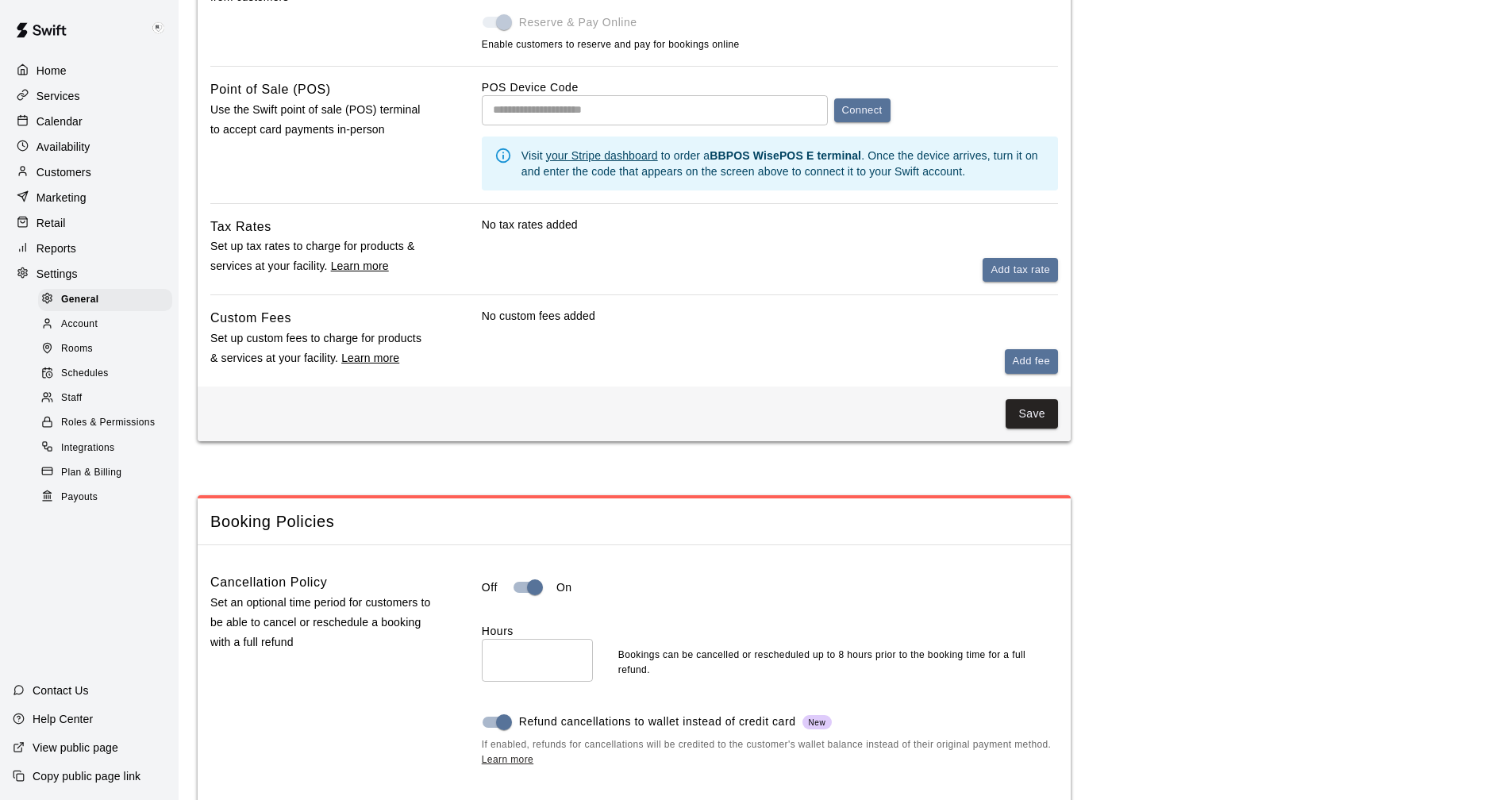
click at [81, 748] on p "View public page" at bounding box center [75, 748] width 86 height 16
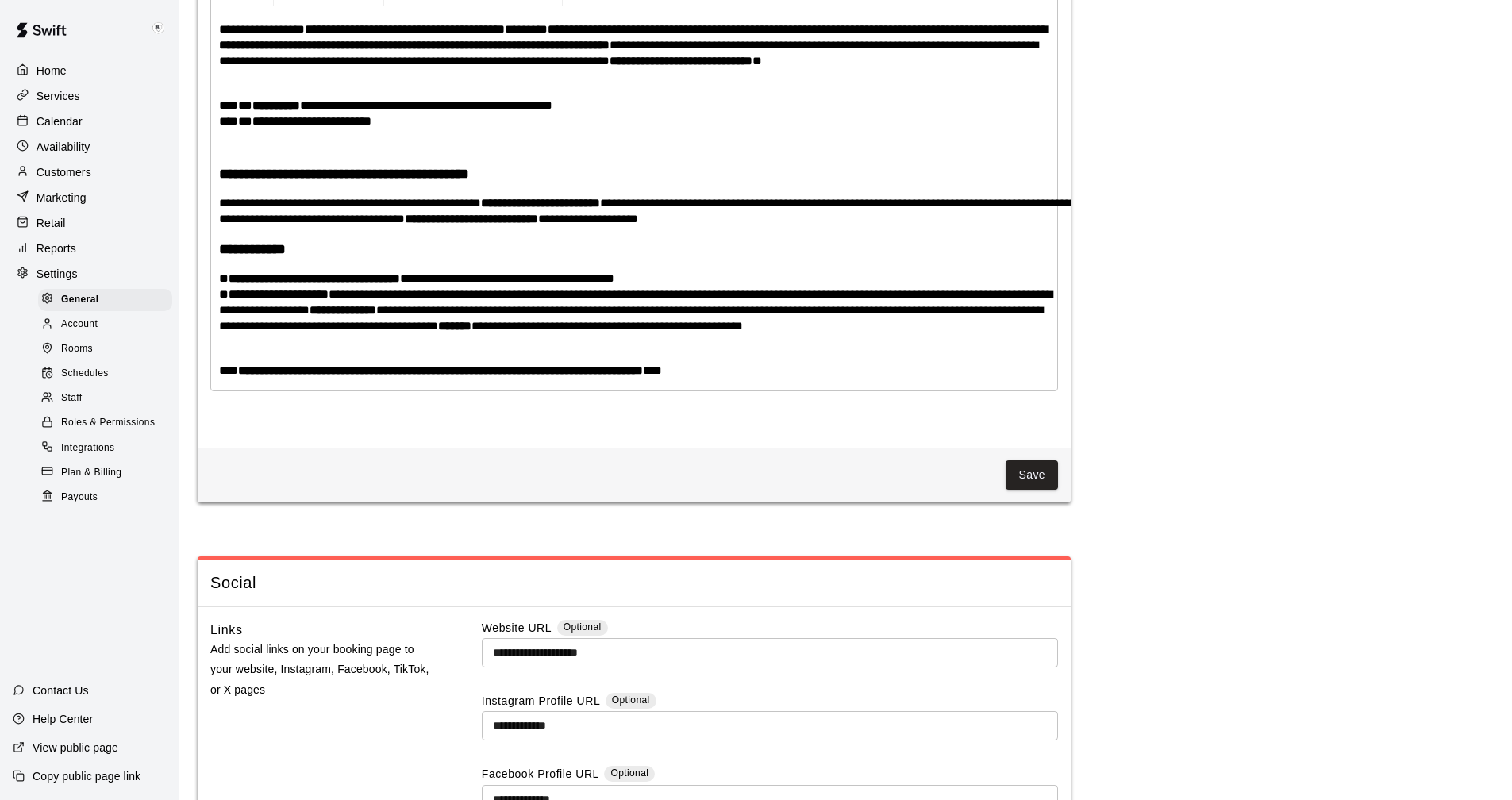
scroll to position [3298, 0]
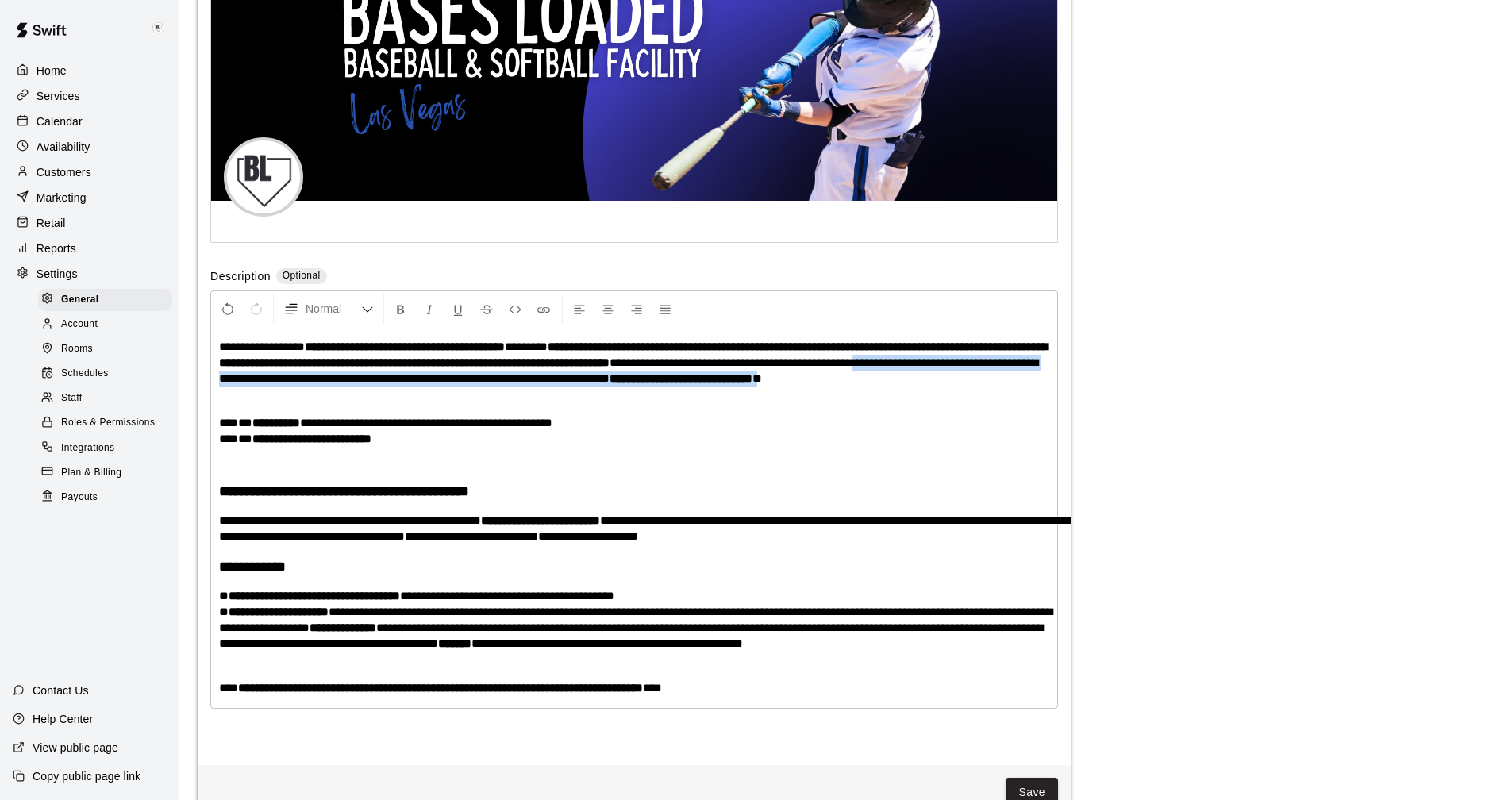
drag, startPoint x: 219, startPoint y: 415, endPoint x: 1023, endPoint y: 419, distance: 804.0
click at [1023, 419] on div "**********" at bounding box center [634, 517] width 846 height 381
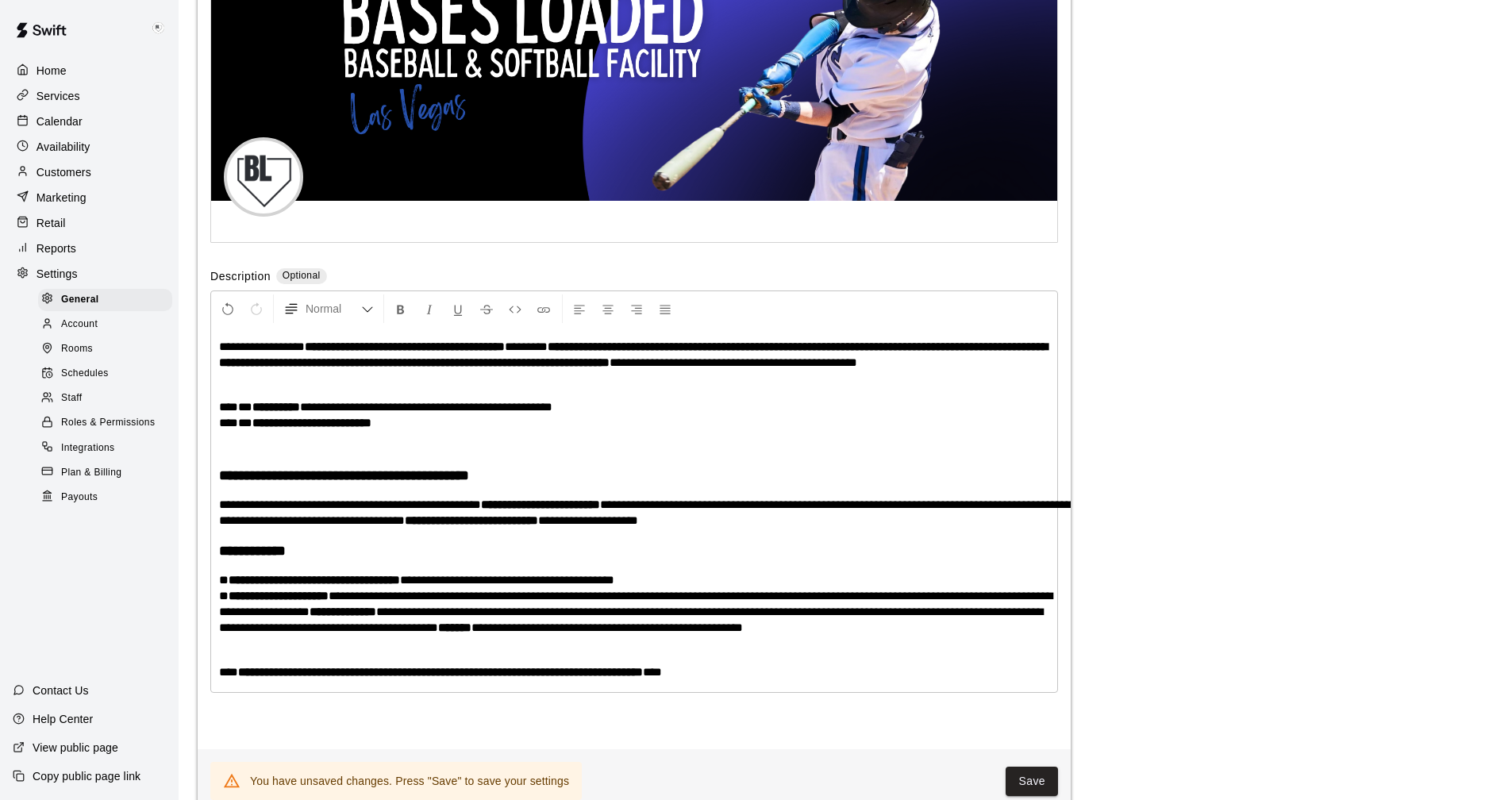
click at [226, 393] on p at bounding box center [633, 385] width 830 height 16
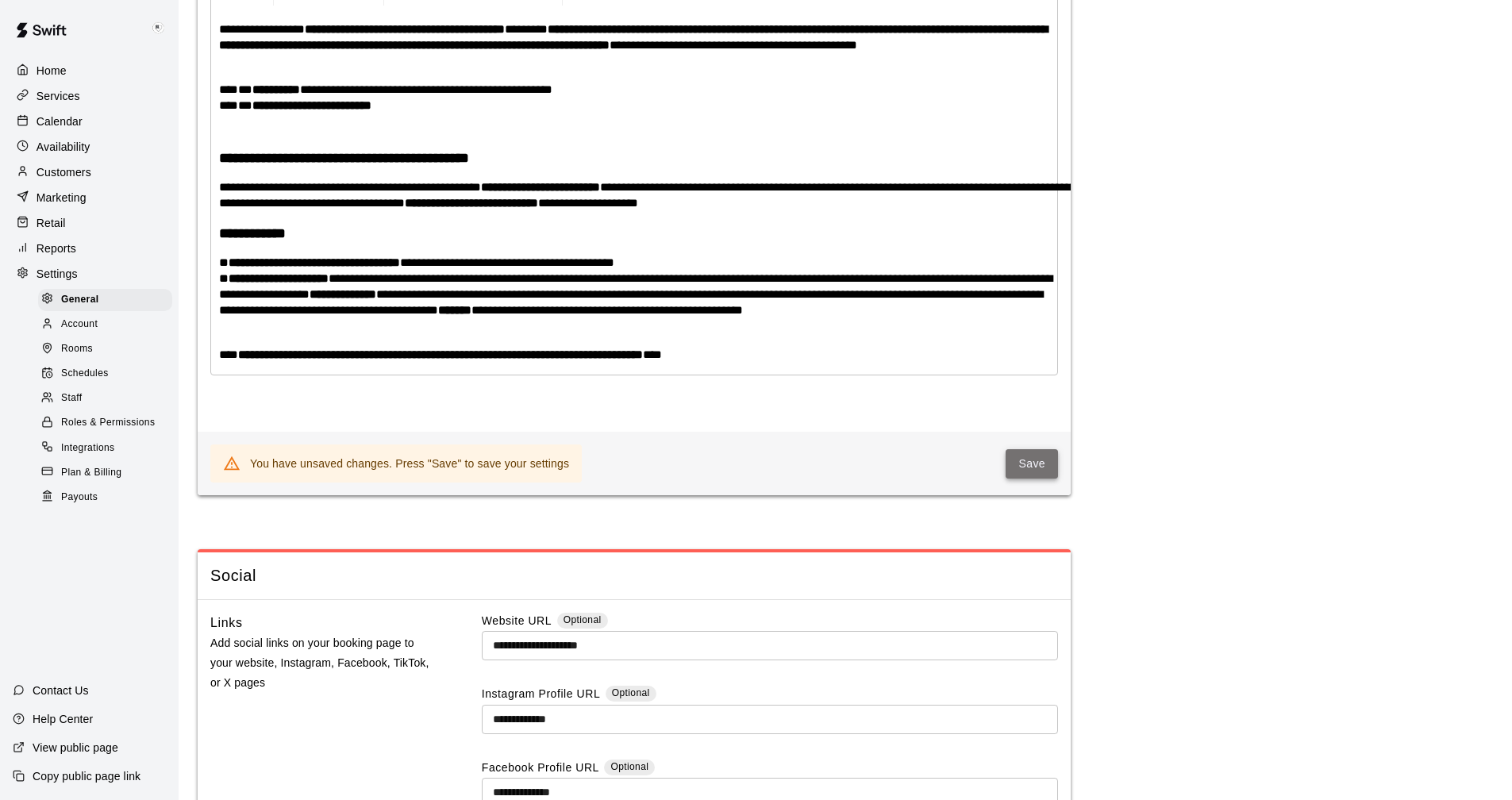
click at [1032, 479] on button "Save" at bounding box center [1031, 463] width 52 height 30
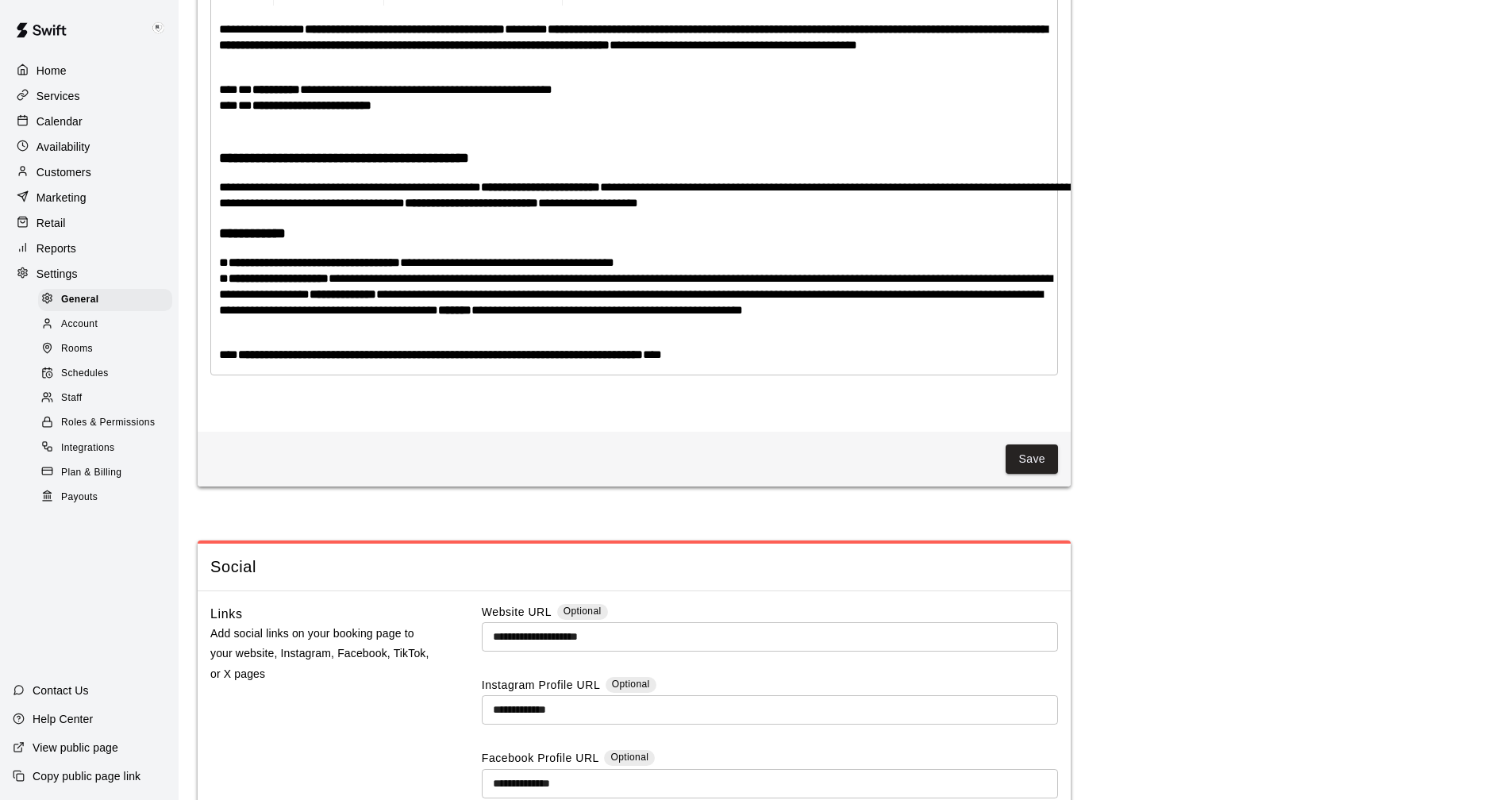
click at [72, 748] on p "View public page" at bounding box center [75, 748] width 86 height 16
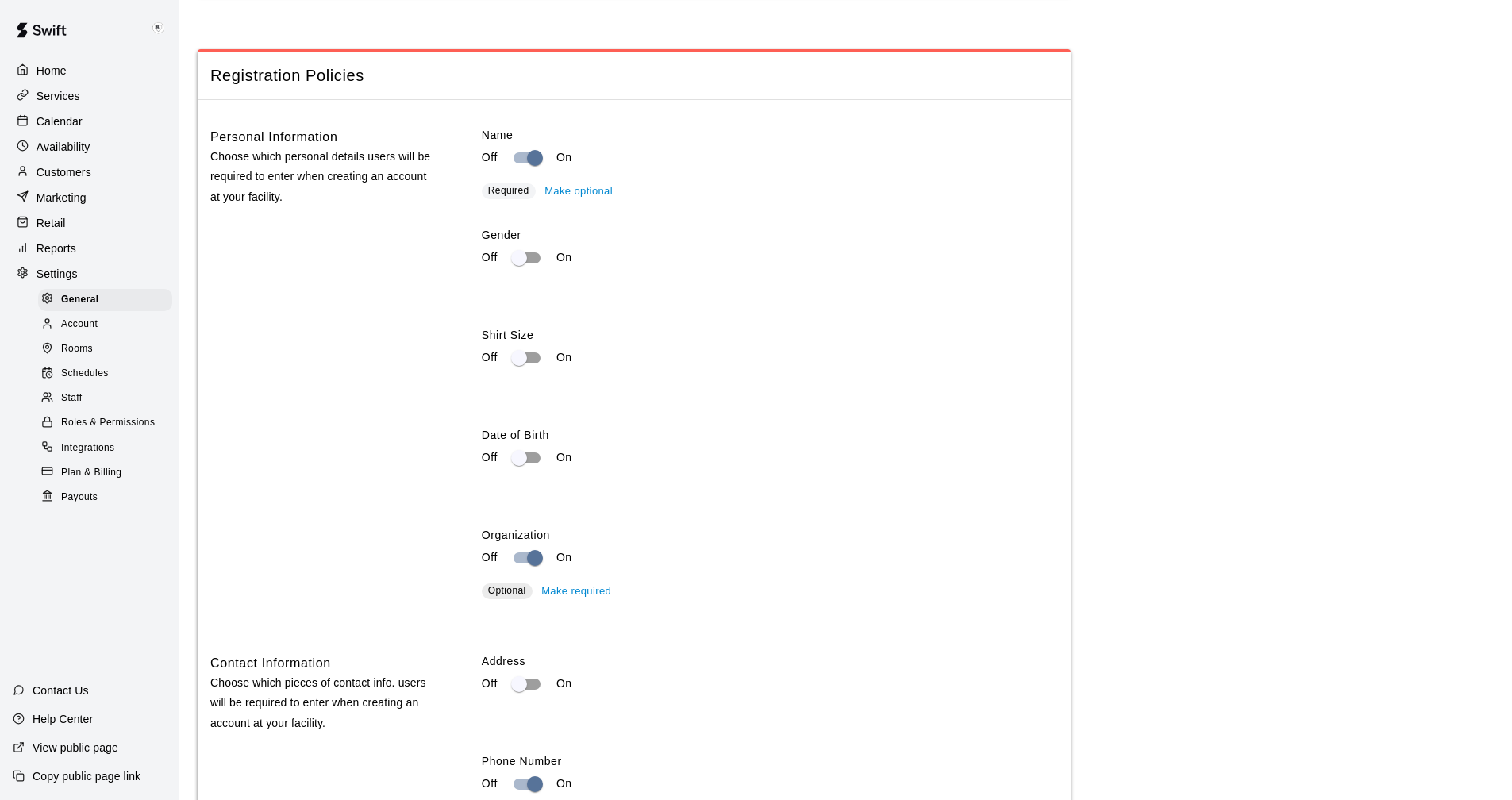
scroll to position [1949, 0]
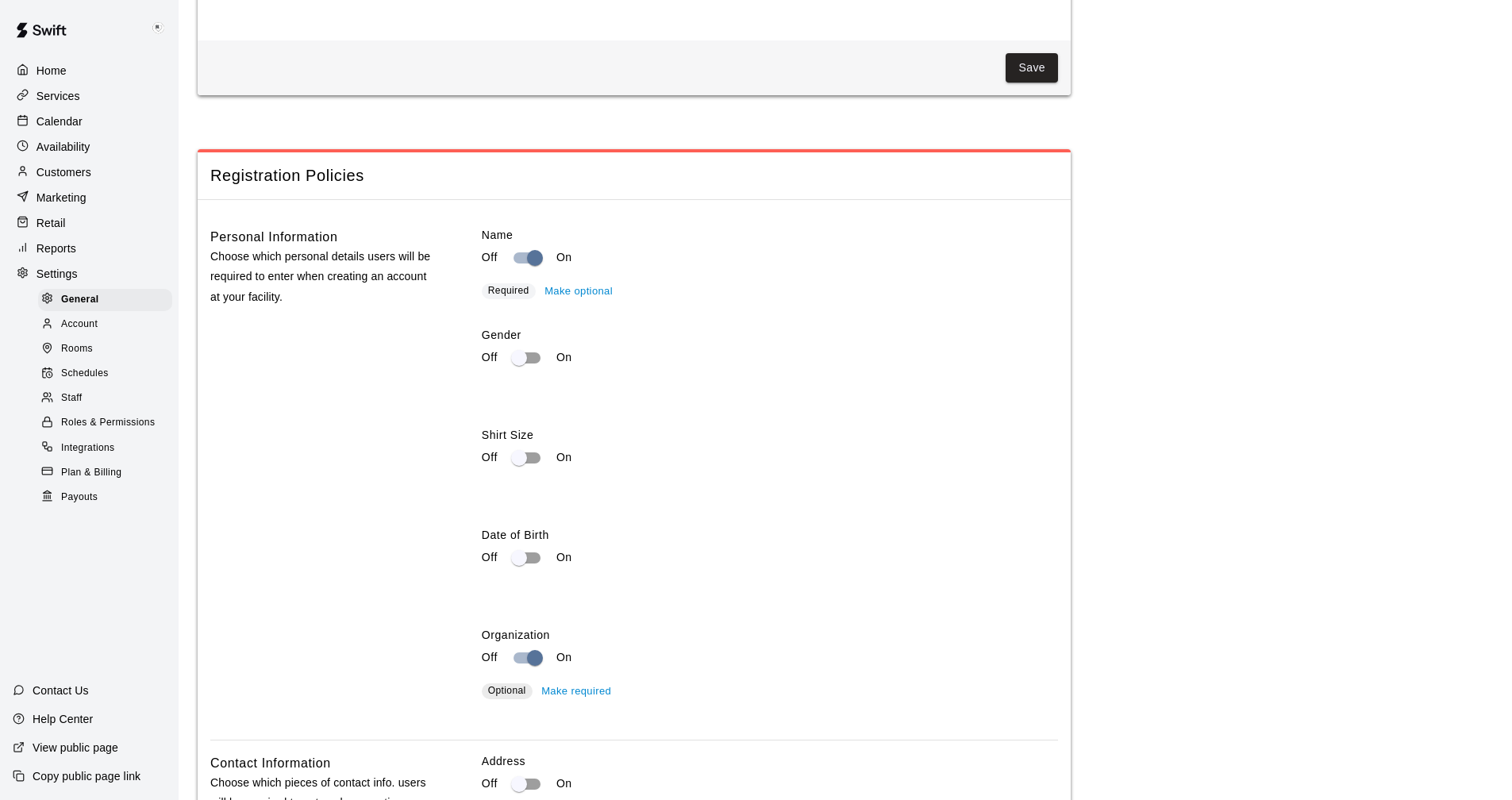
click at [64, 121] on p "Calendar" at bounding box center [59, 122] width 46 height 16
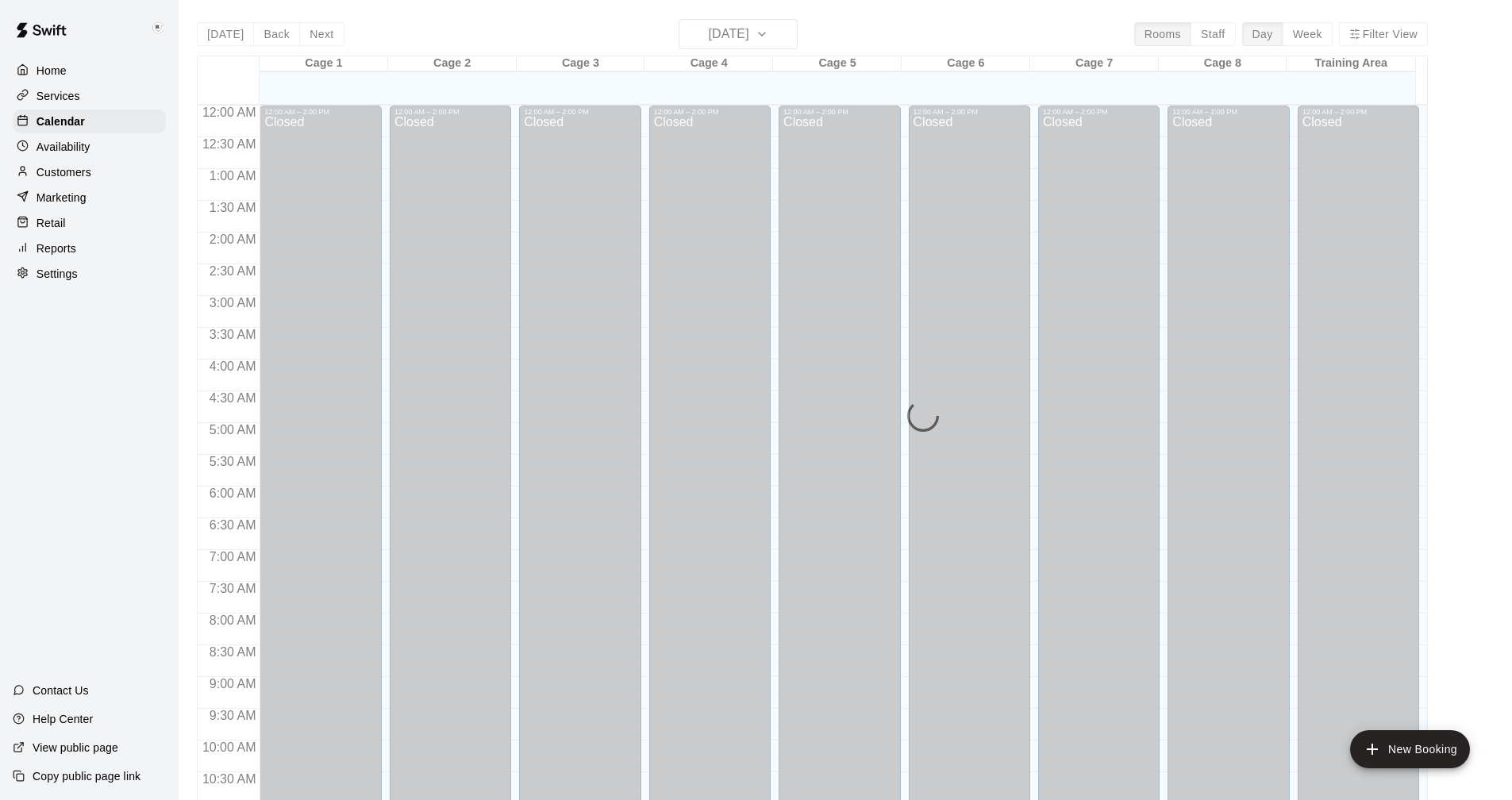
scroll to position [763, 0]
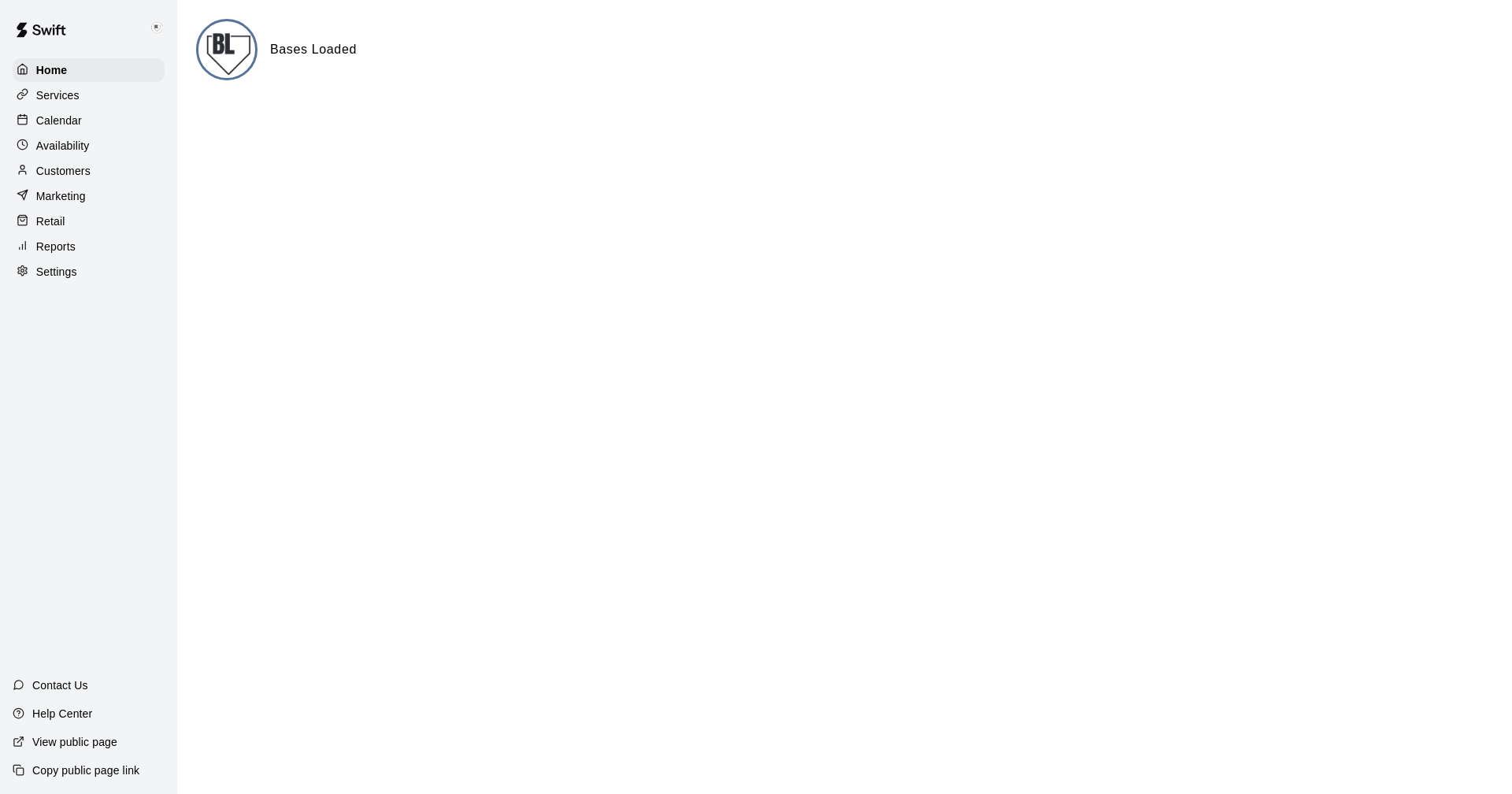
click at [56, 114] on p "Calendar" at bounding box center [58, 121] width 46 height 16
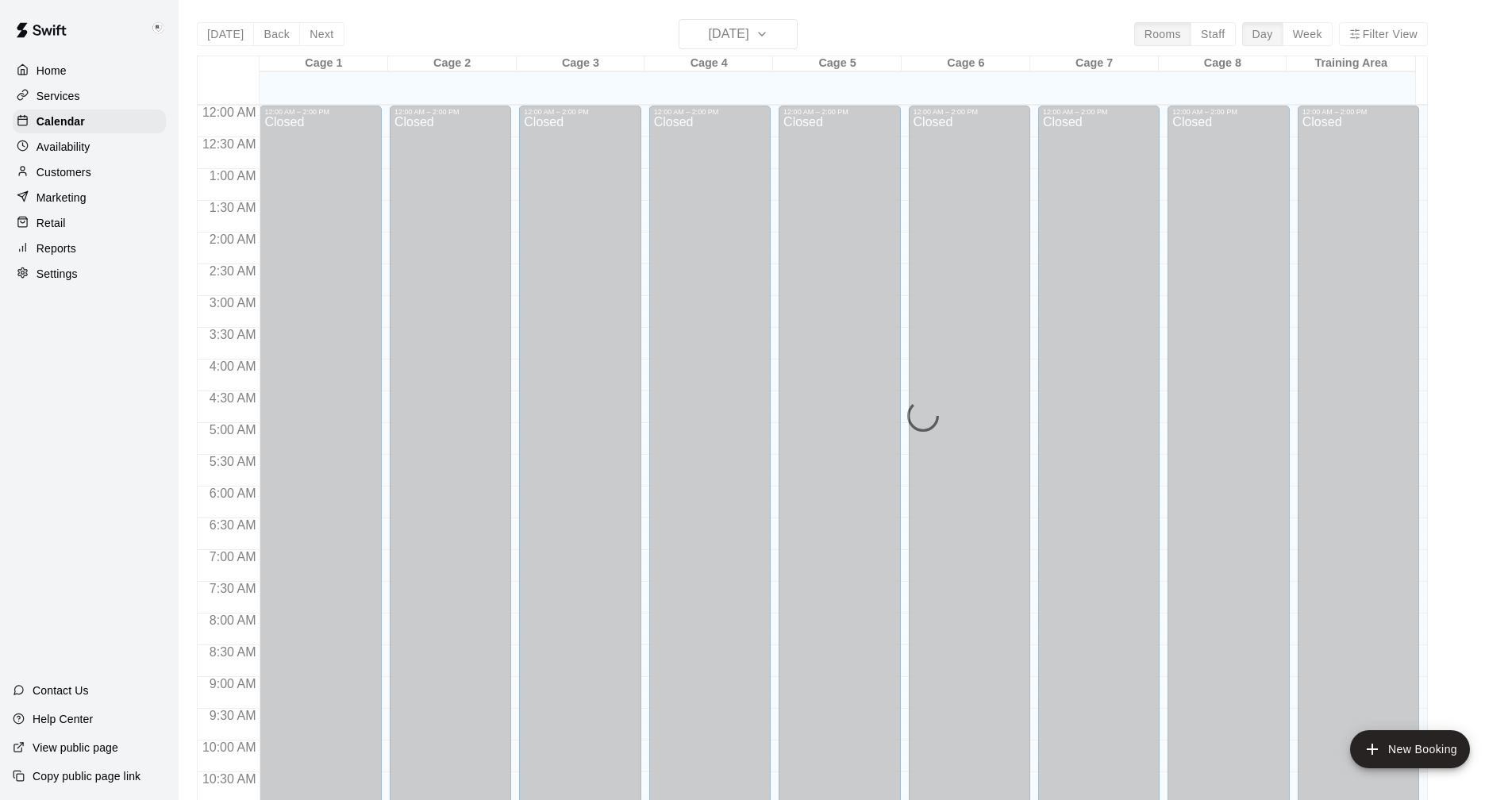
scroll to position [763, 0]
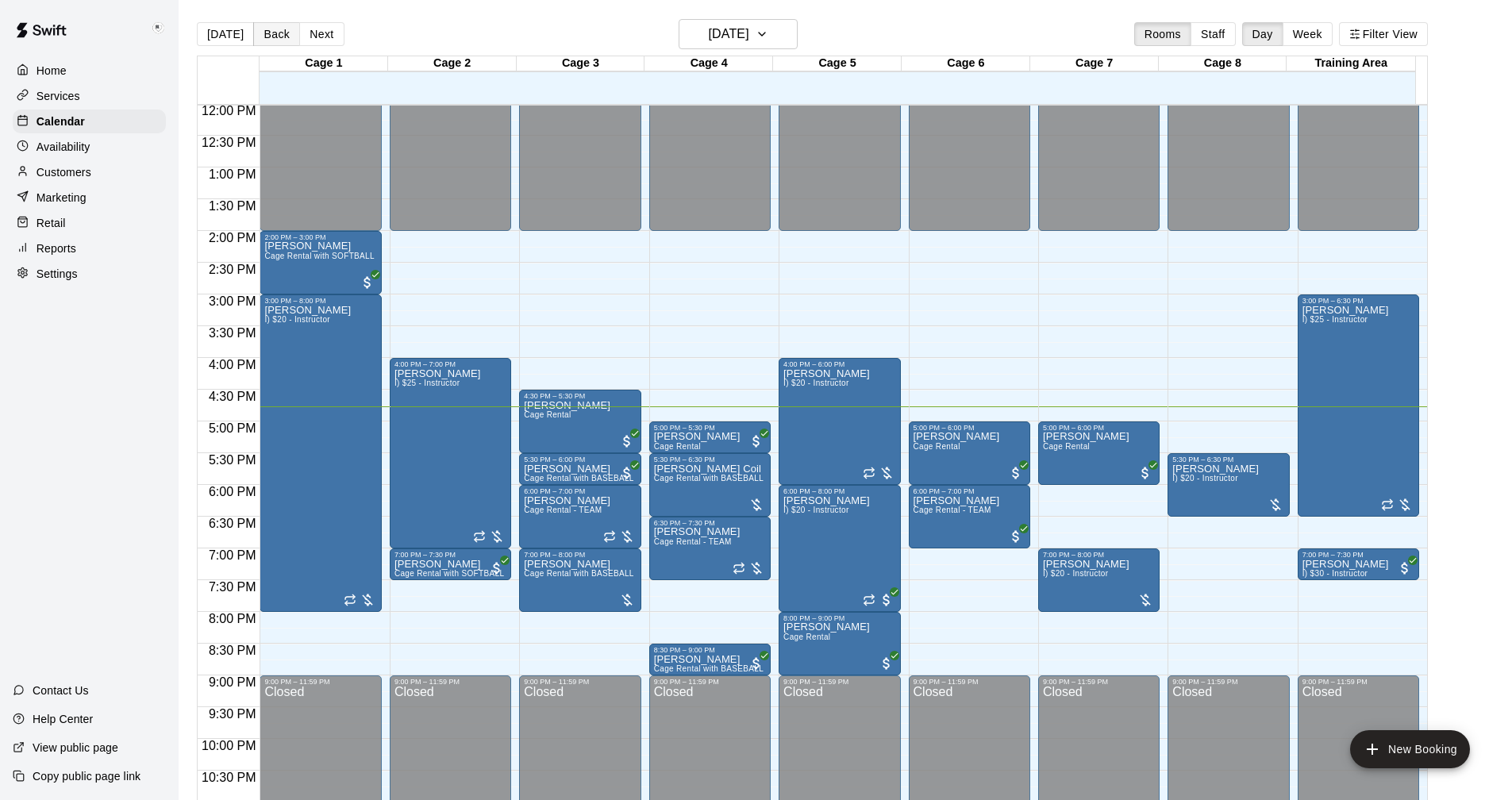
click at [276, 30] on button "Back" at bounding box center [276, 34] width 47 height 23
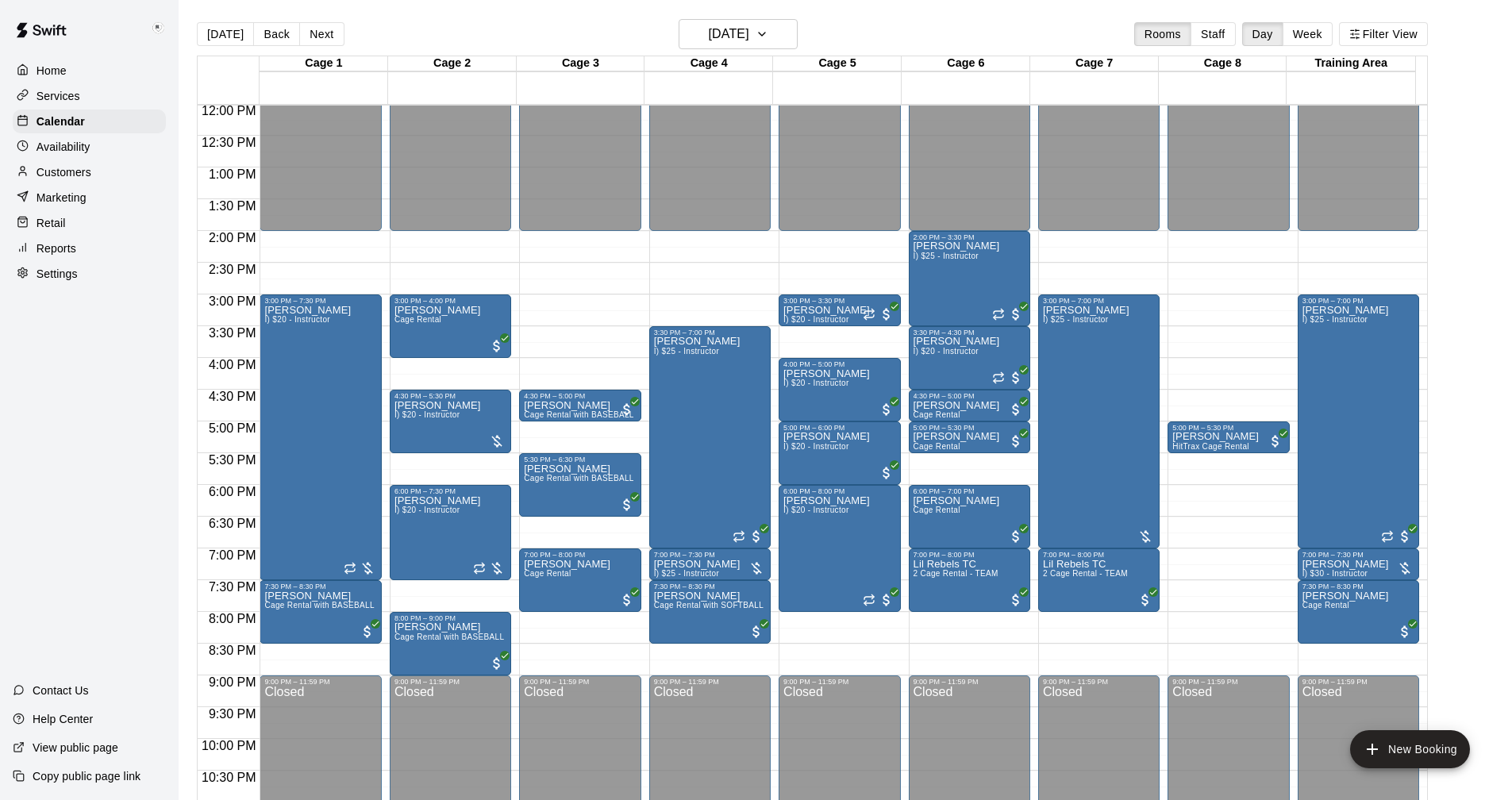
click at [62, 174] on p "Customers" at bounding box center [63, 172] width 55 height 16
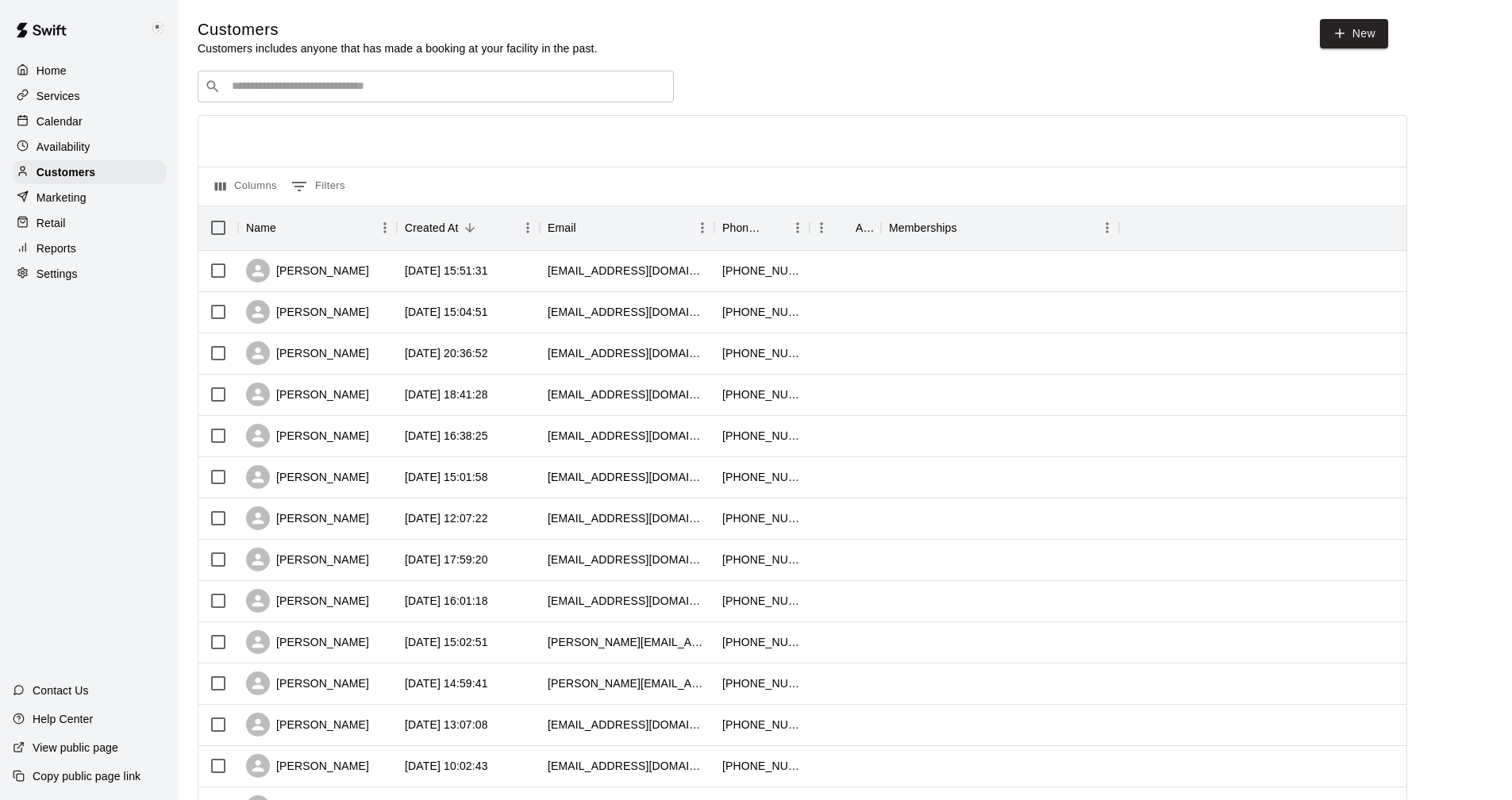
click at [283, 98] on div "​ ​" at bounding box center [435, 86] width 476 height 32
type input "**"
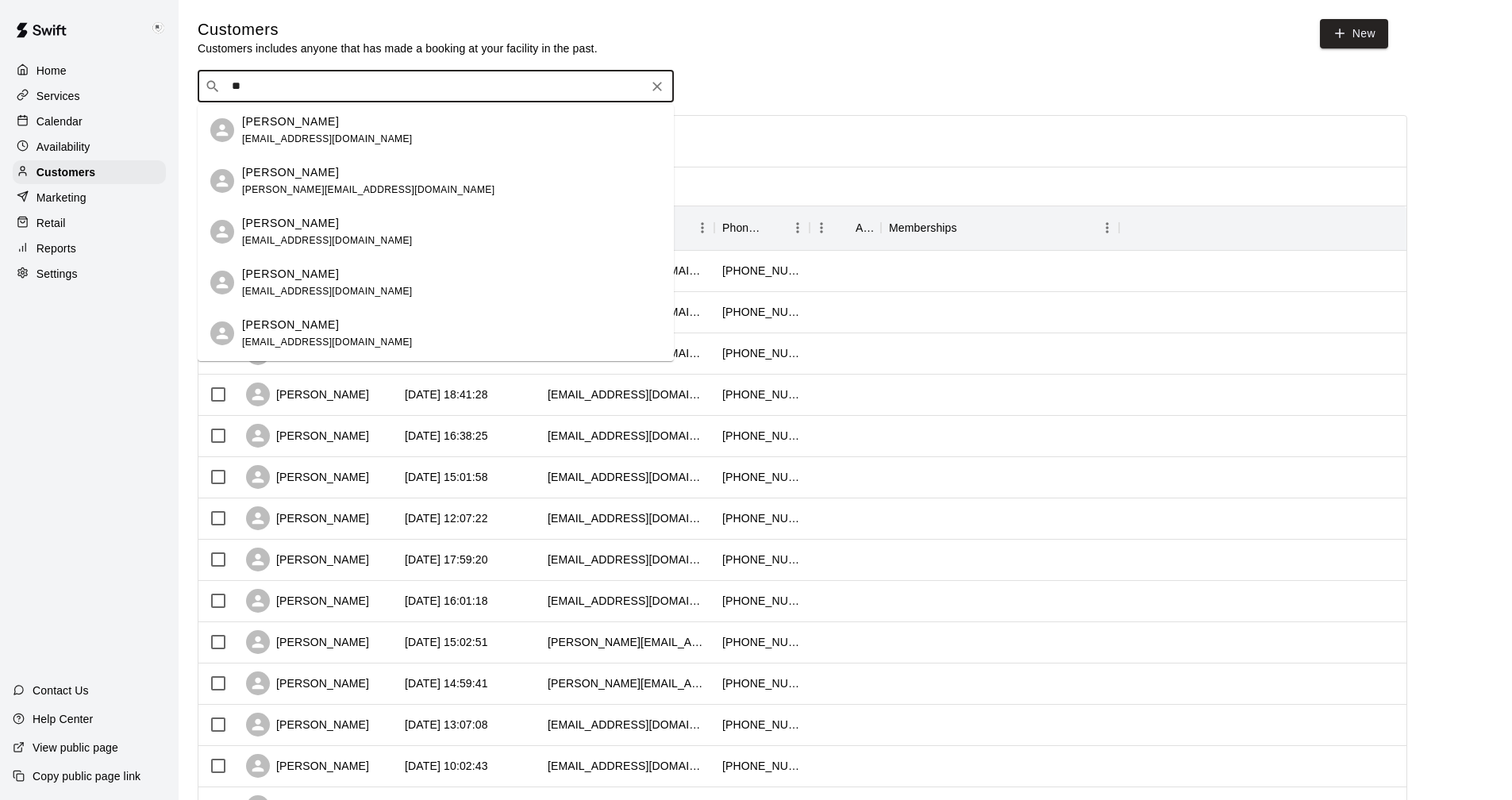
click at [290, 122] on p "[PERSON_NAME]" at bounding box center [290, 122] width 97 height 16
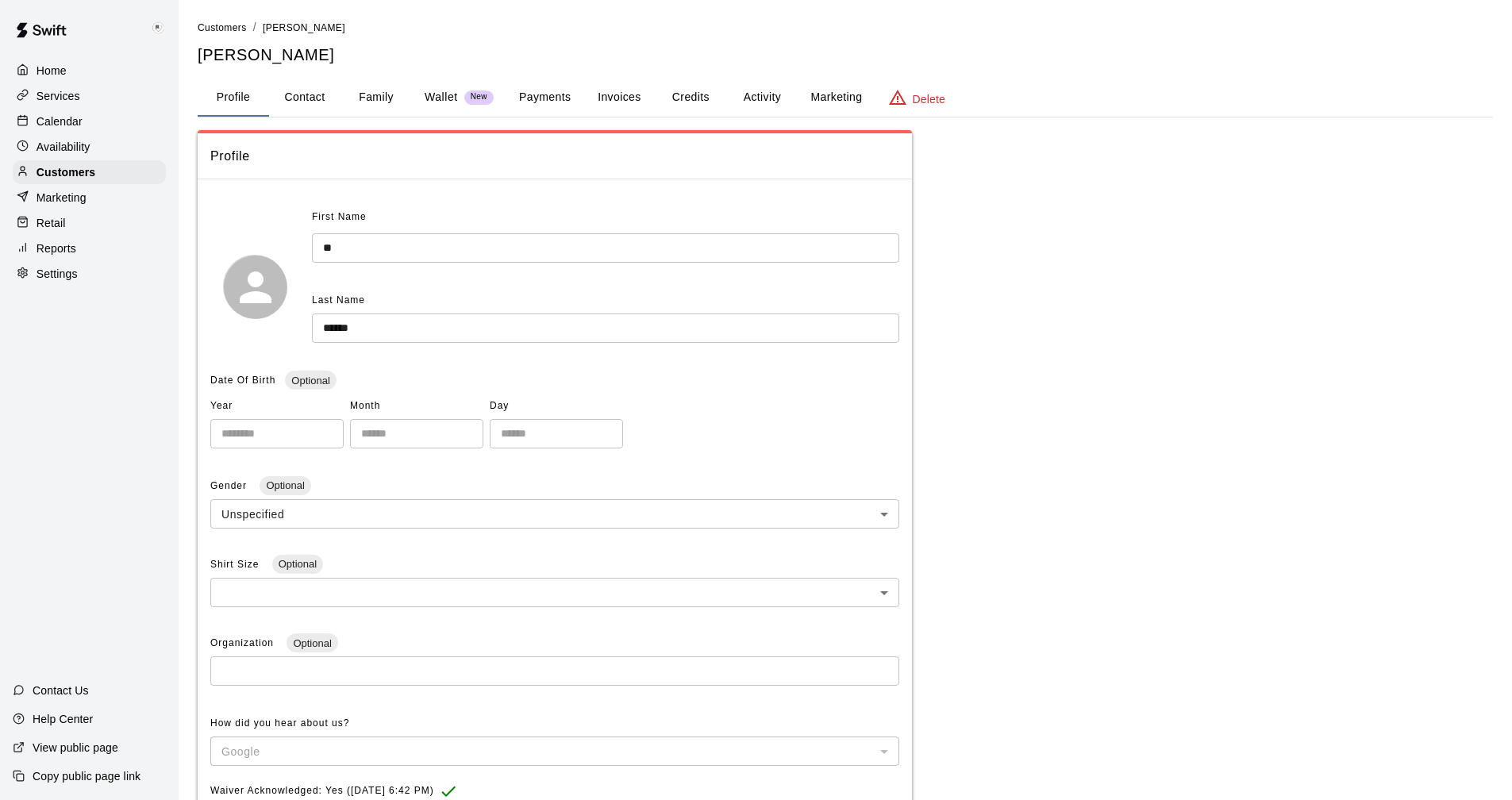
click at [751, 92] on button "Activity" at bounding box center [761, 98] width 71 height 38
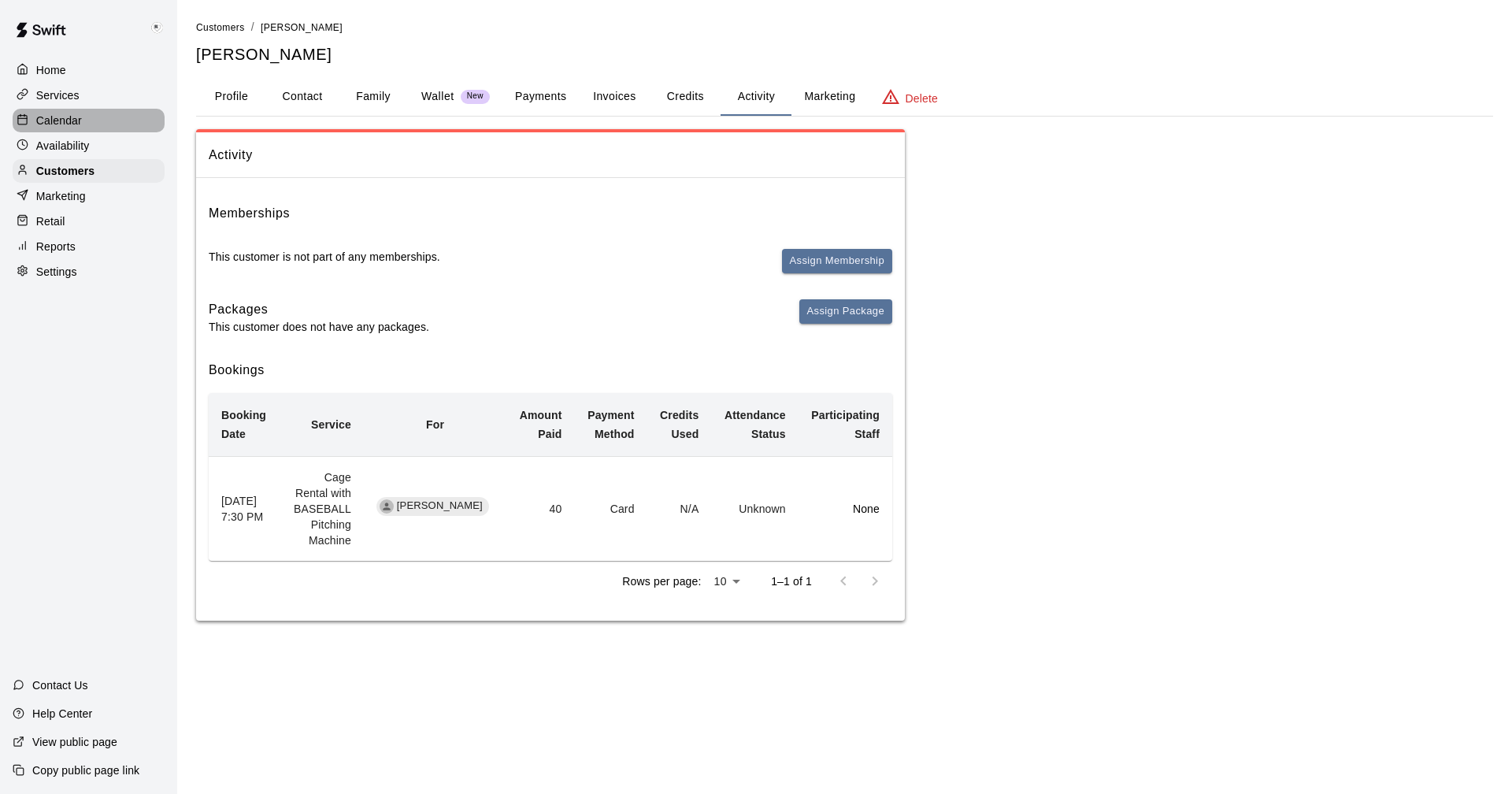
click at [48, 118] on p "Calendar" at bounding box center [58, 121] width 46 height 16
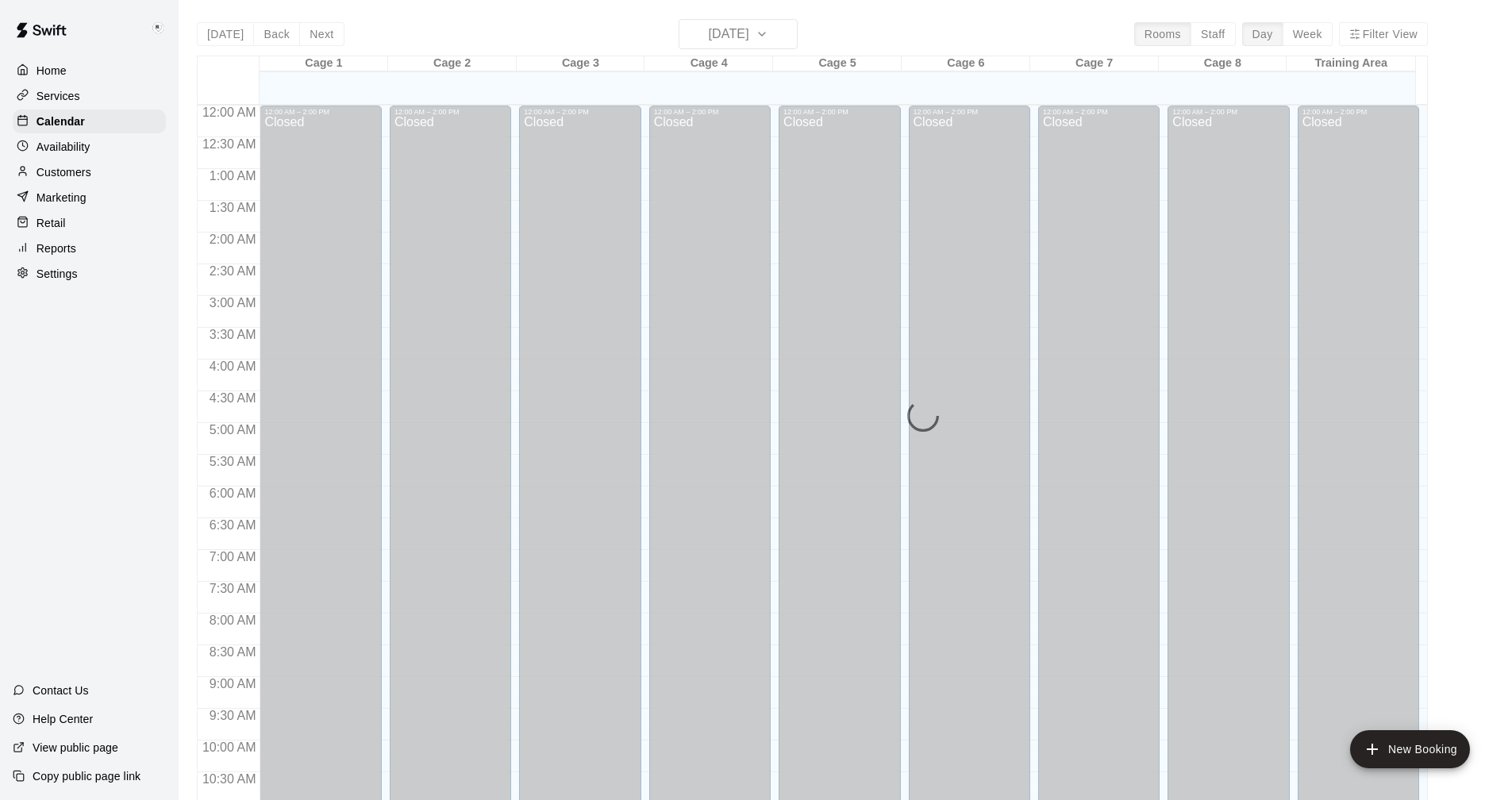
scroll to position [763, 0]
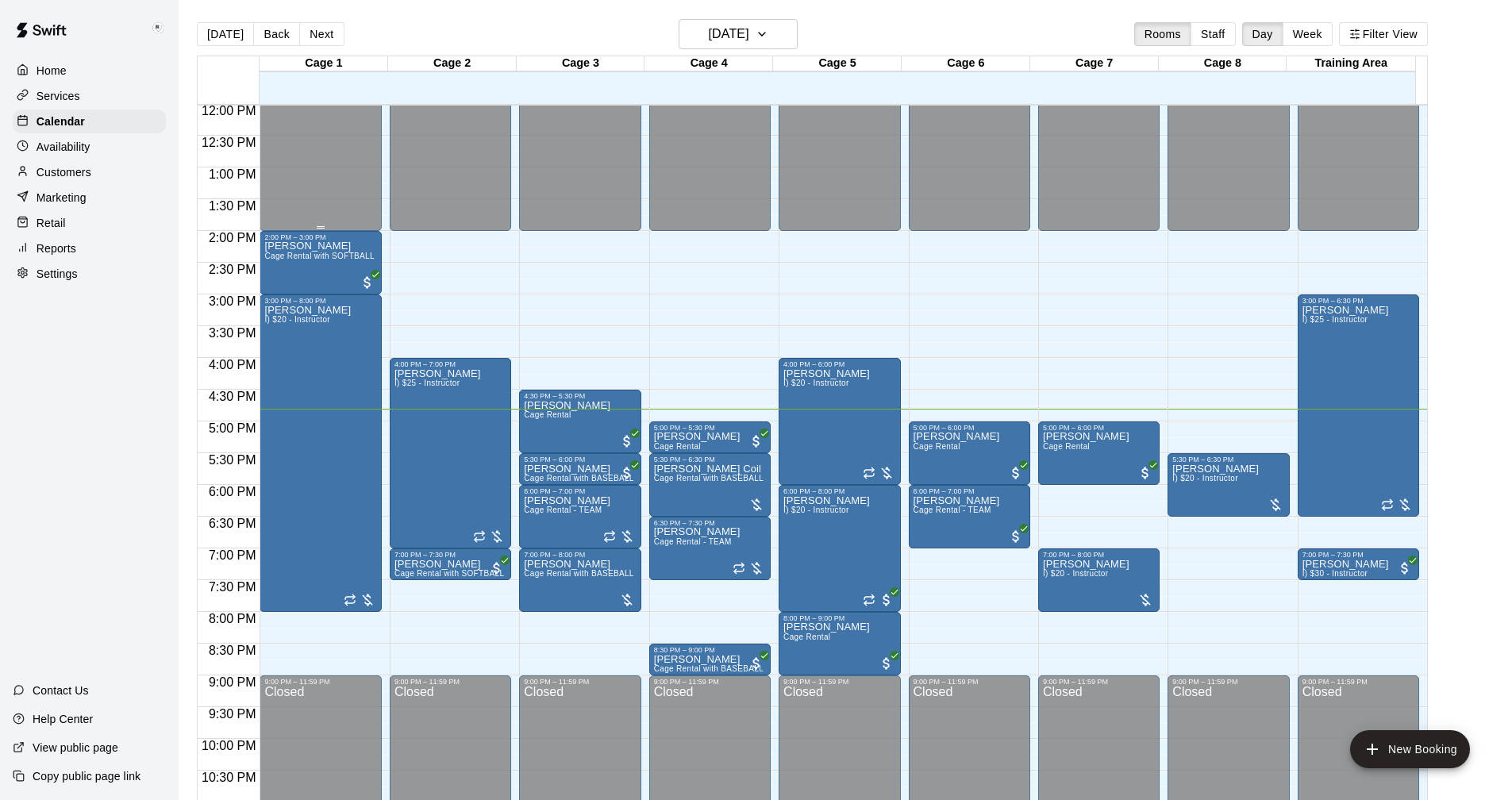
drag, startPoint x: 271, startPoint y: 30, endPoint x: 283, endPoint y: 109, distance: 79.9
click at [267, 30] on button "Back" at bounding box center [276, 34] width 47 height 23
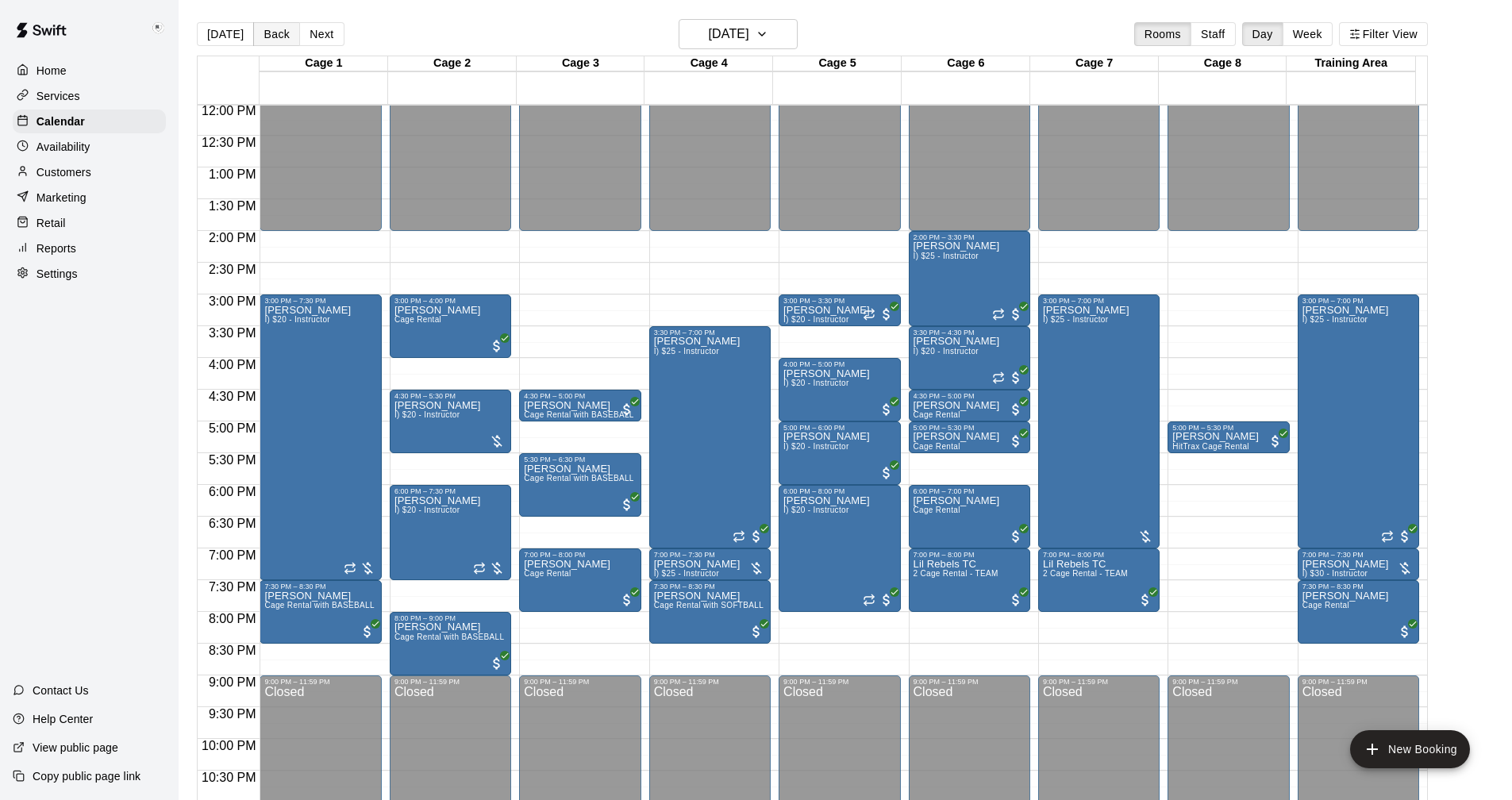
click at [265, 33] on button "Back" at bounding box center [276, 34] width 47 height 23
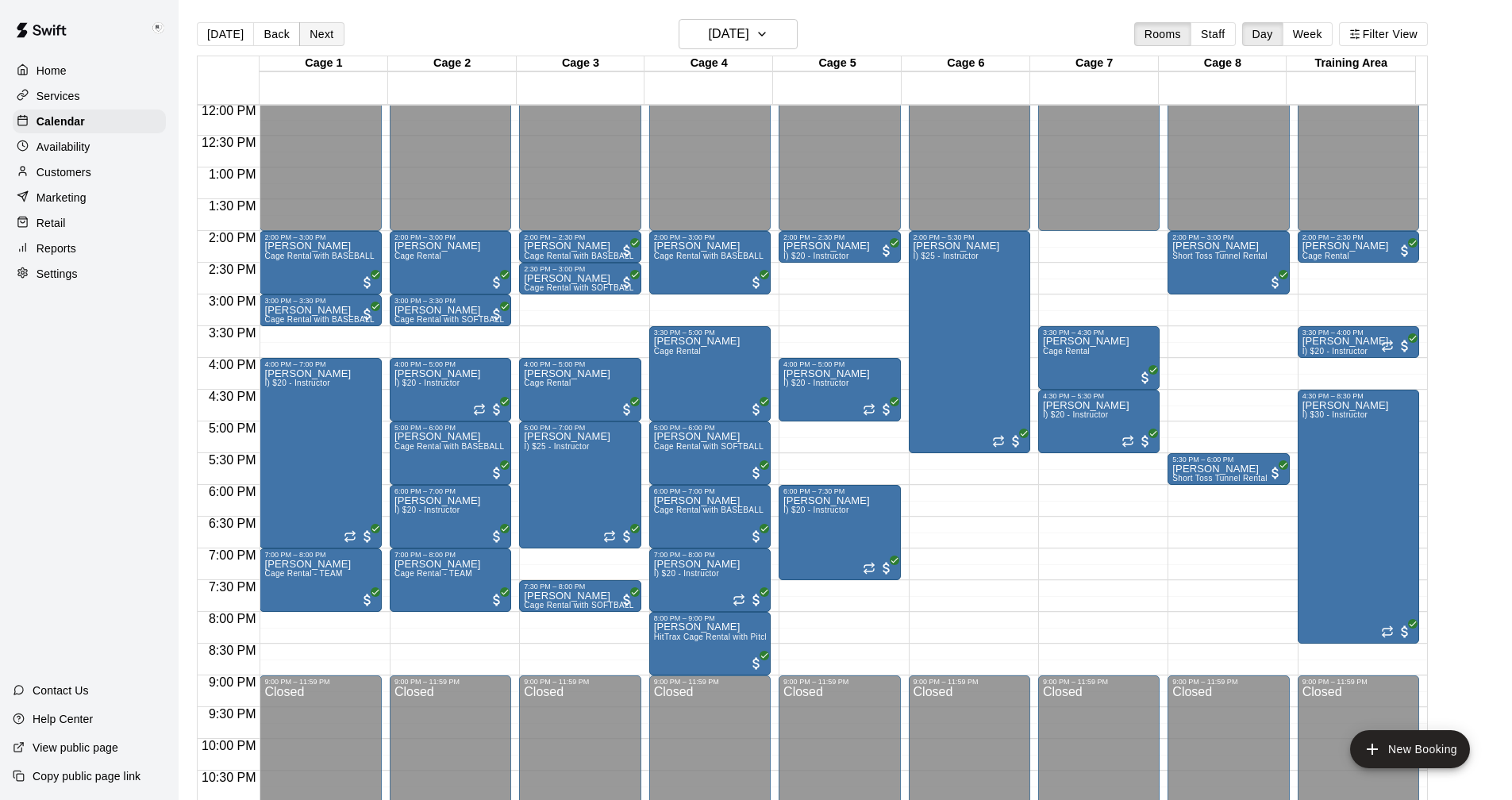
click at [314, 38] on button "Next" at bounding box center [321, 34] width 44 height 23
